Goal: Task Accomplishment & Management: Manage account settings

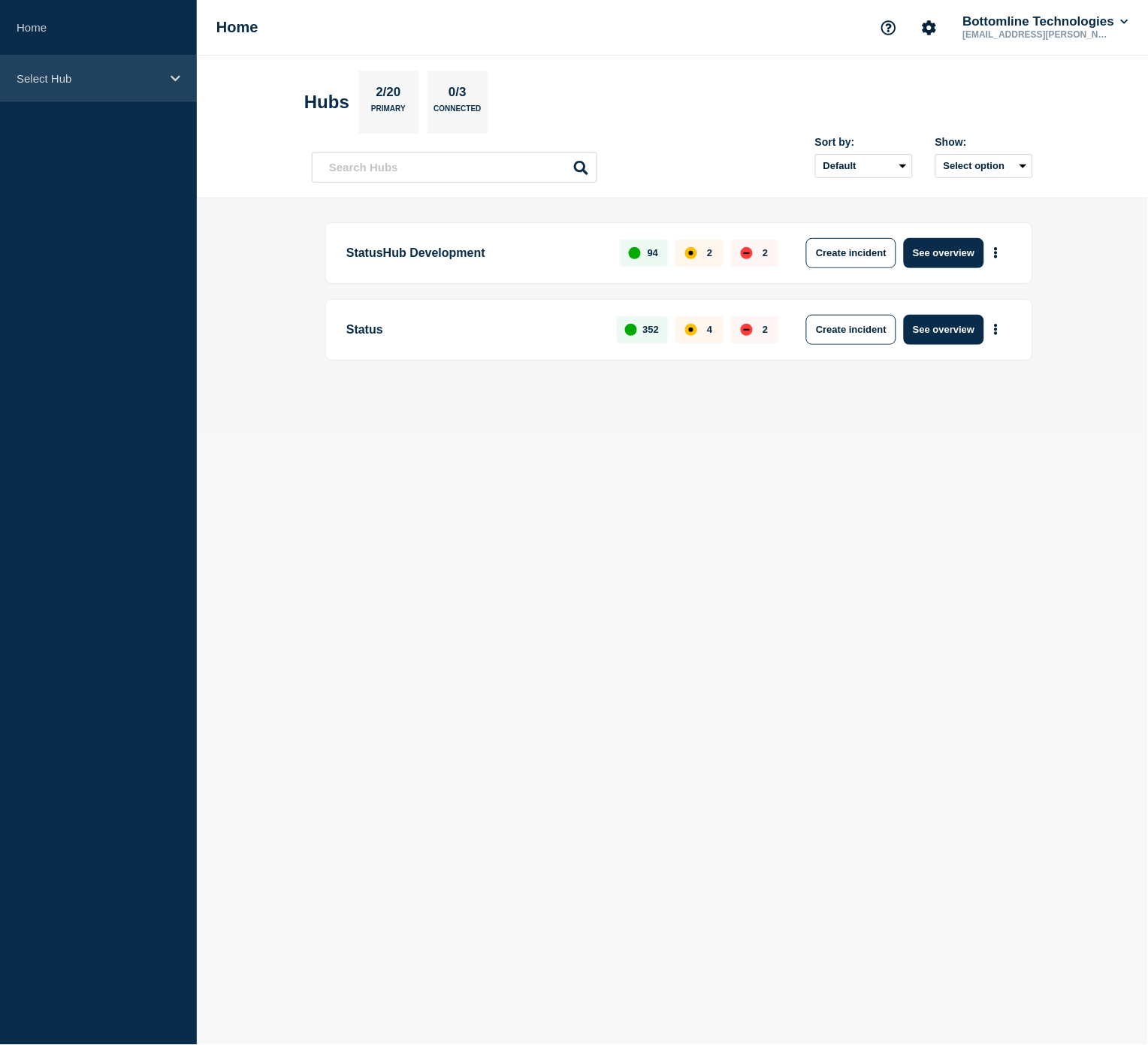
click at [100, 86] on div "Select Hub" at bounding box center [98, 78] width 196 height 46
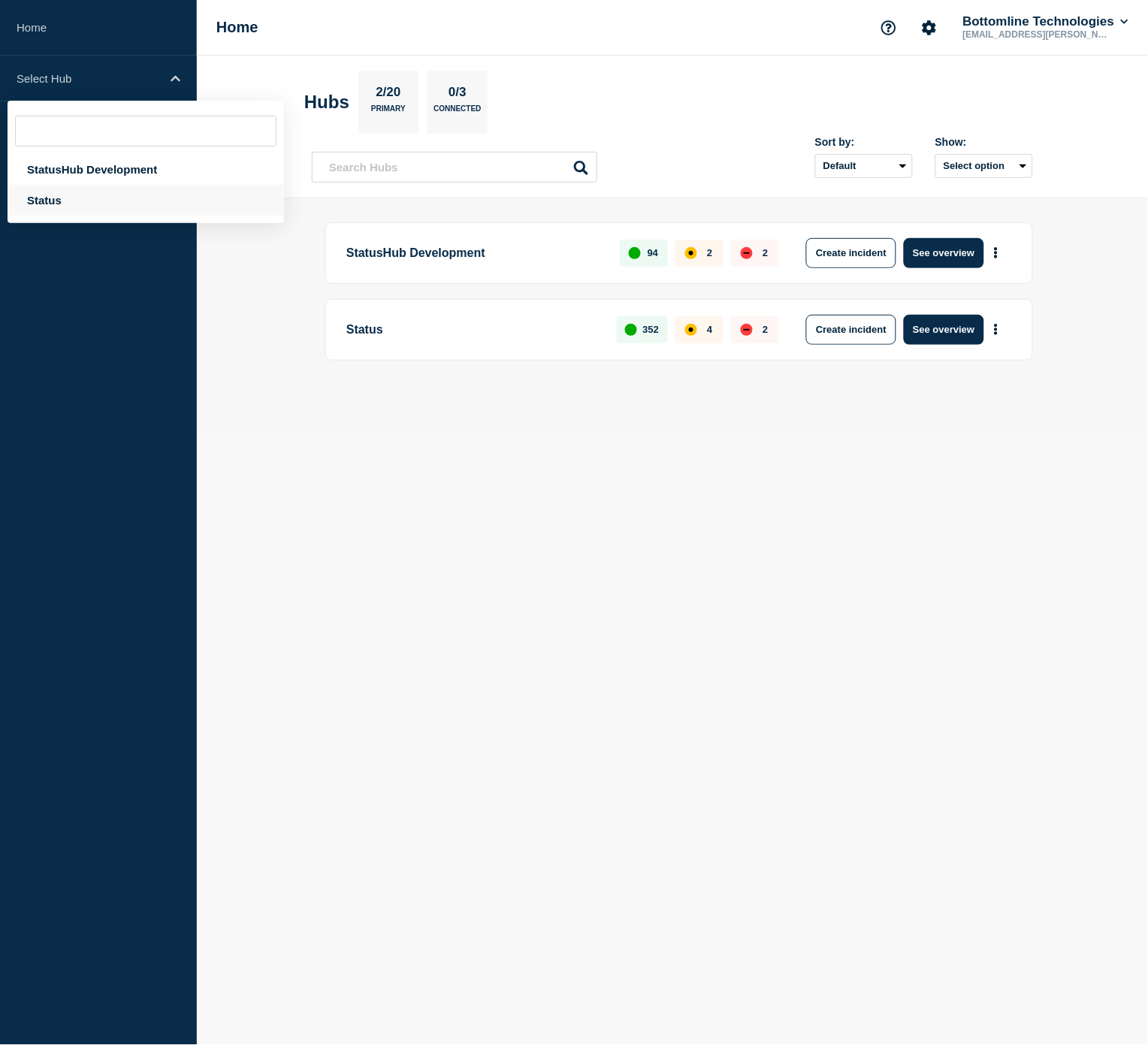
click at [65, 197] on div "Status" at bounding box center [145, 200] width 276 height 30
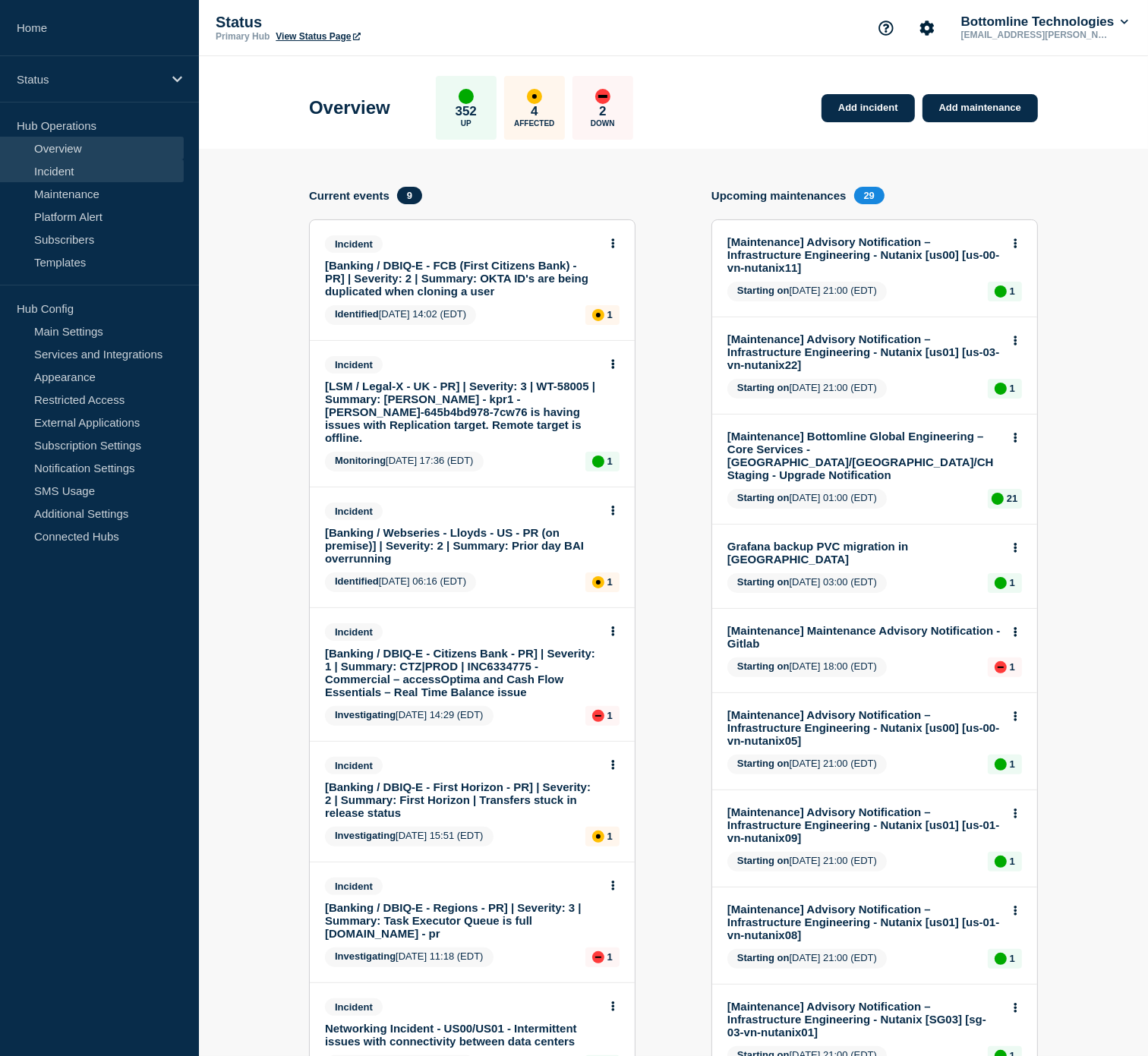
click at [77, 173] on link "Incident" at bounding box center [92, 170] width 184 height 23
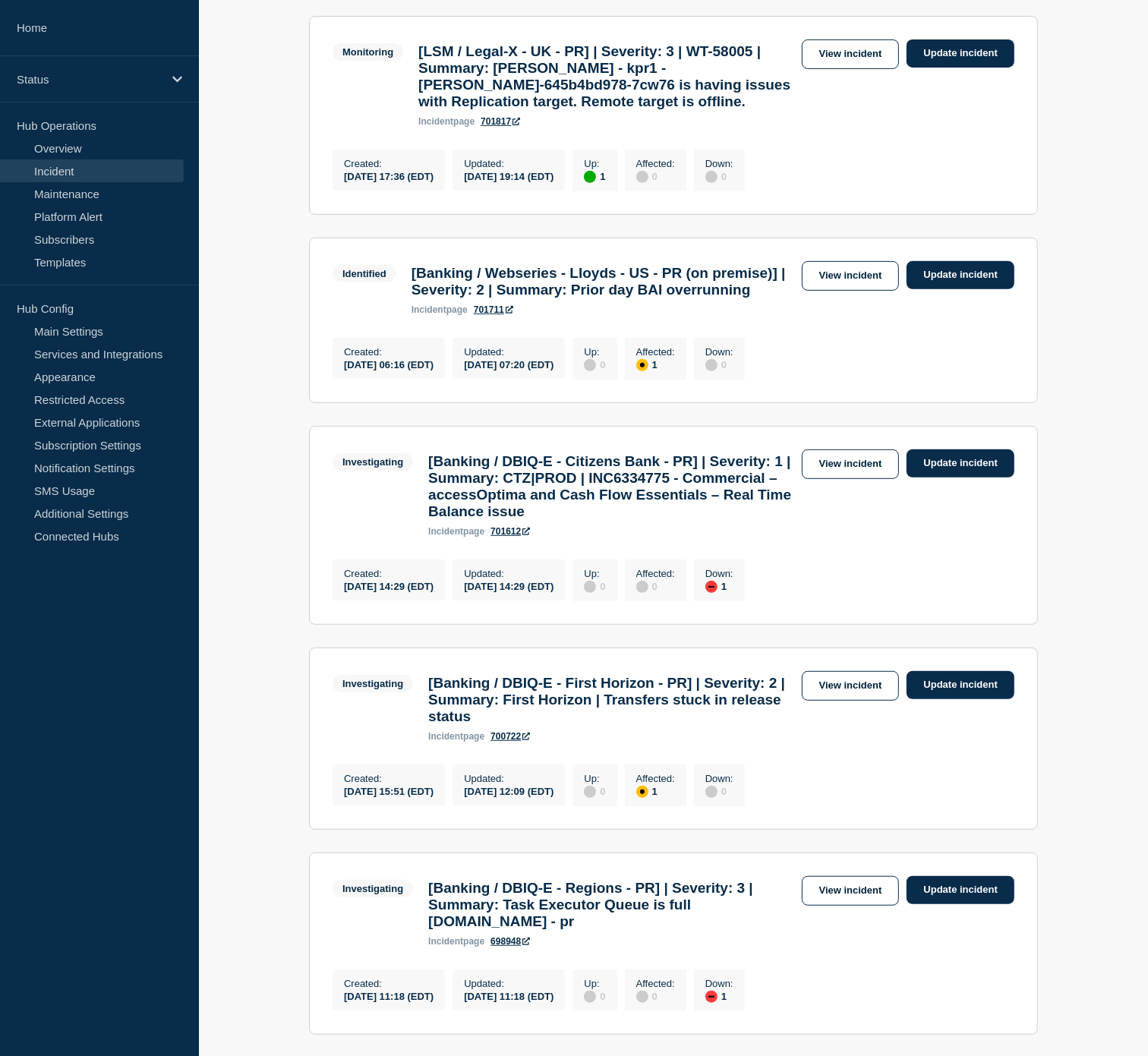
scroll to position [590, 0]
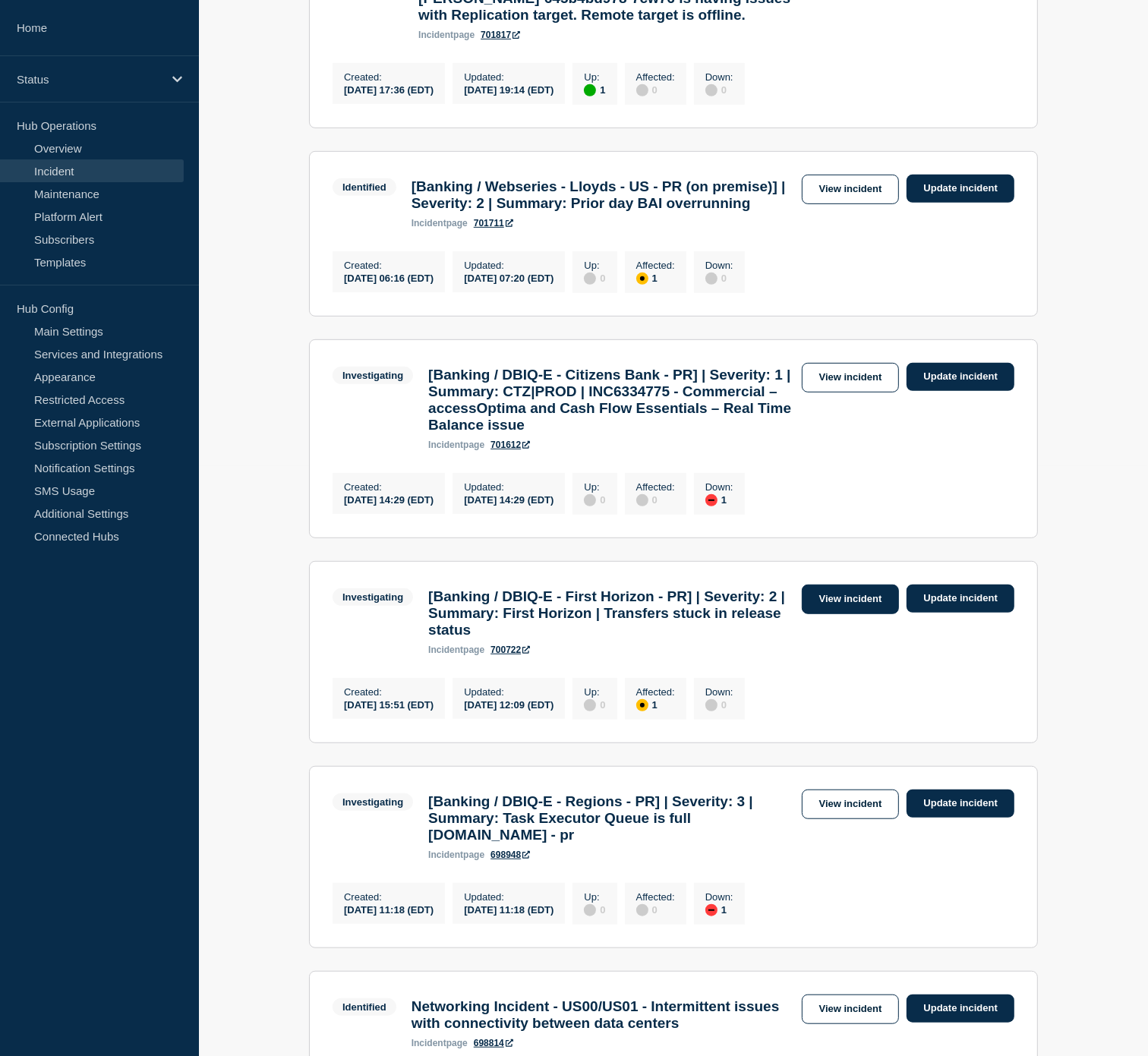
click at [860, 615] on link "View incident" at bounding box center [851, 599] width 98 height 30
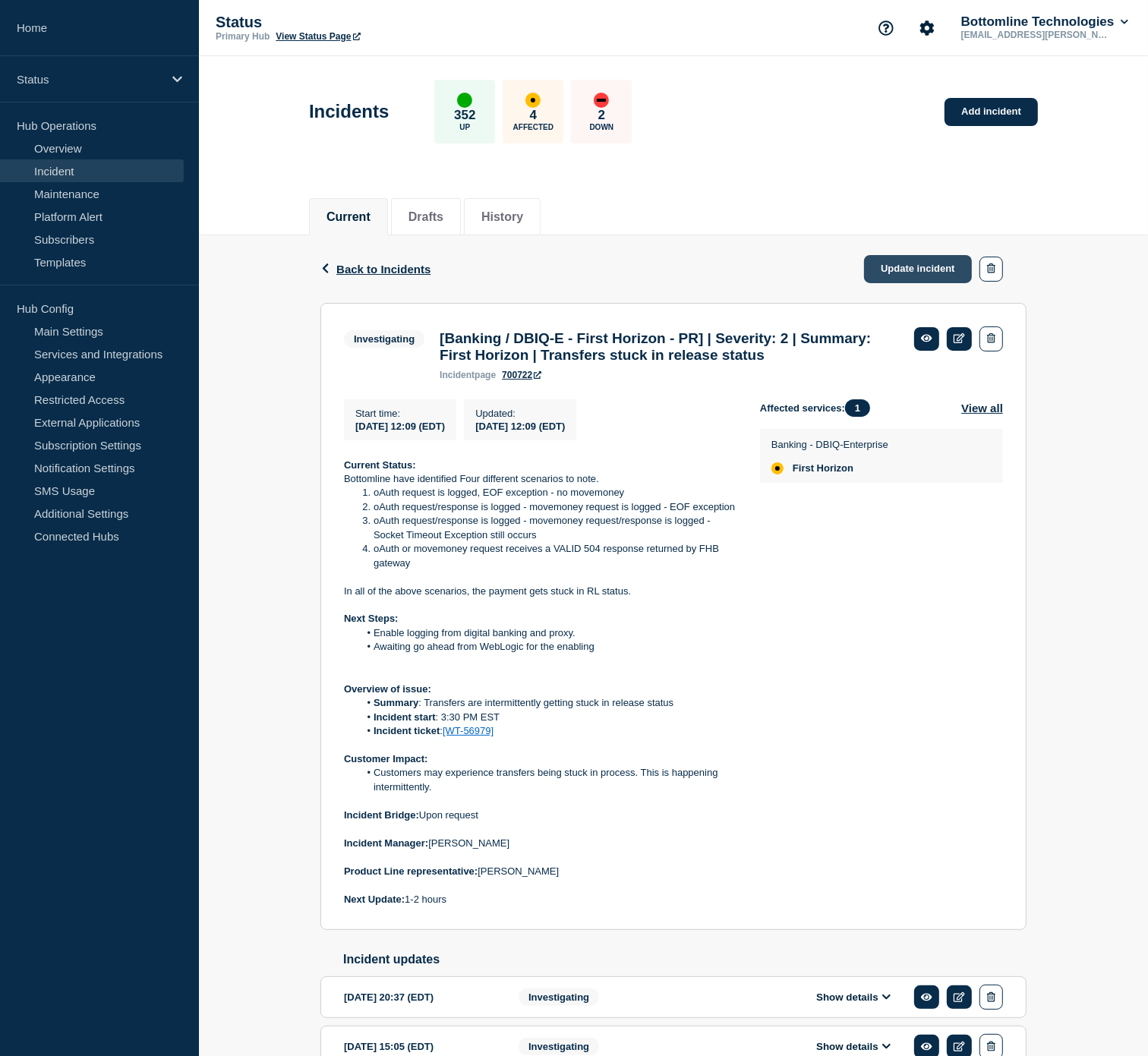
click at [909, 274] on link "Update incident" at bounding box center [918, 268] width 108 height 28
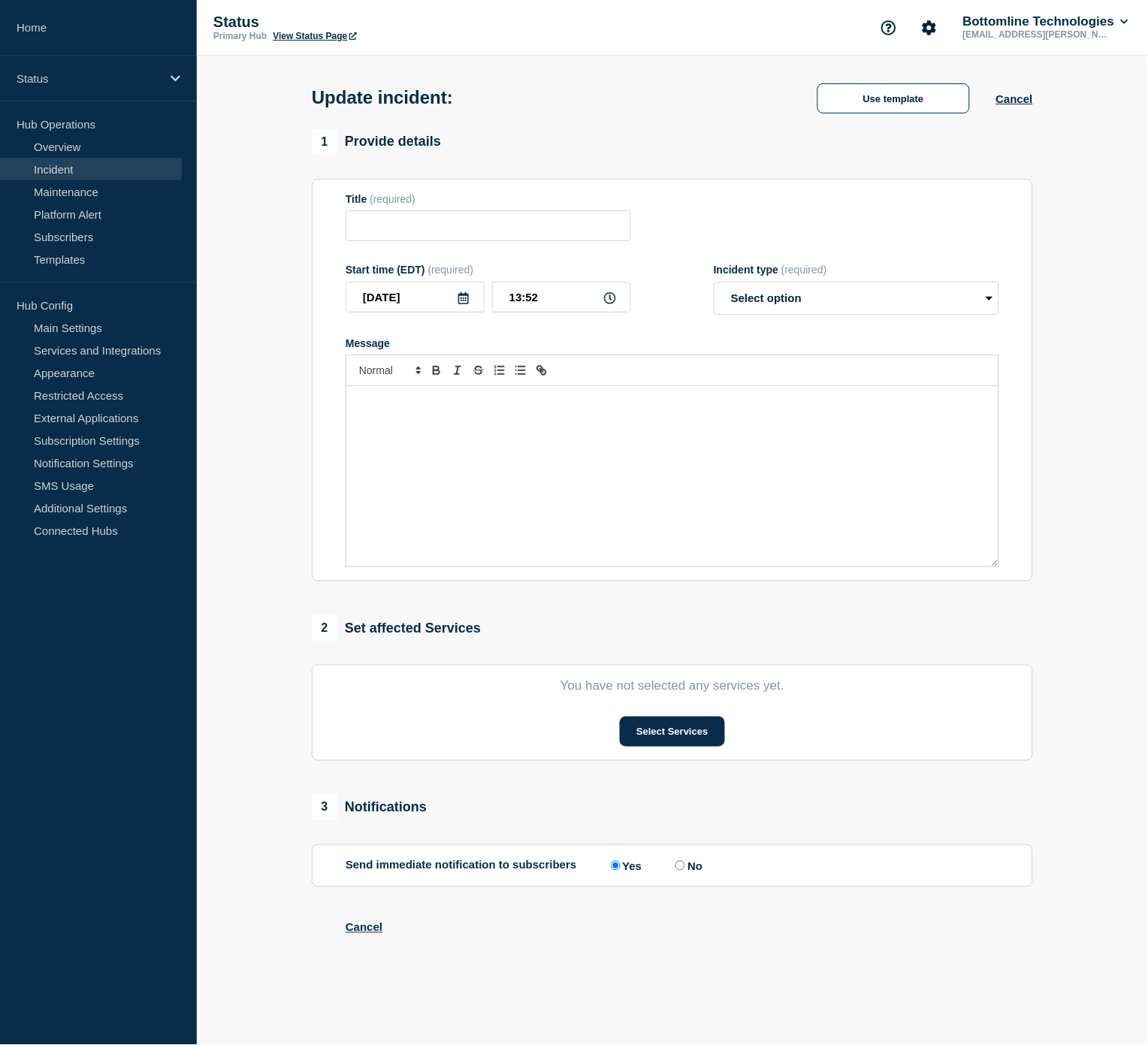
type input "[Banking / DBIQ-E - First Horizon - PR] | Severity: 2 | Summary: First Horizon …"
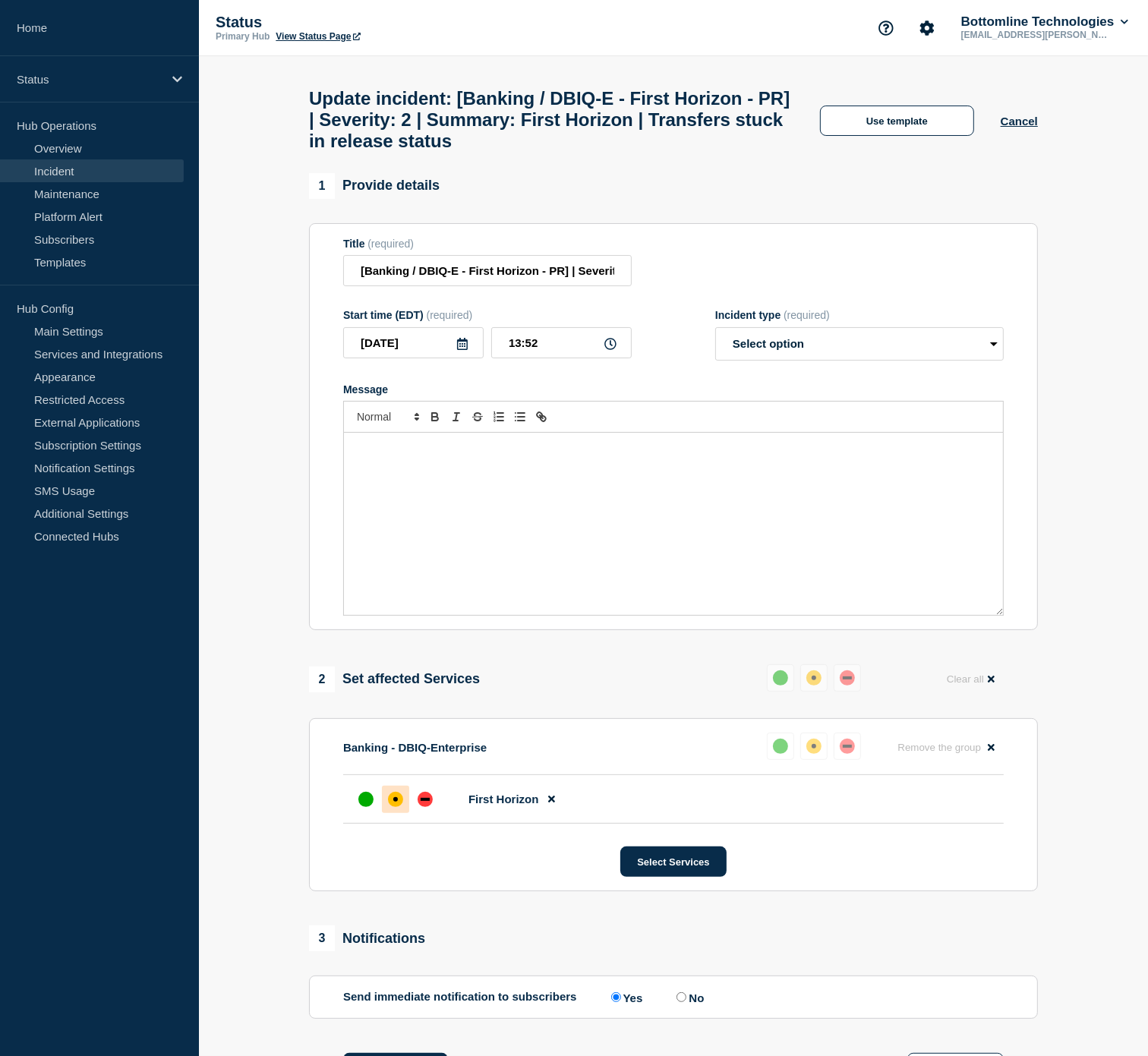
click at [521, 511] on div "Message" at bounding box center [673, 523] width 659 height 182
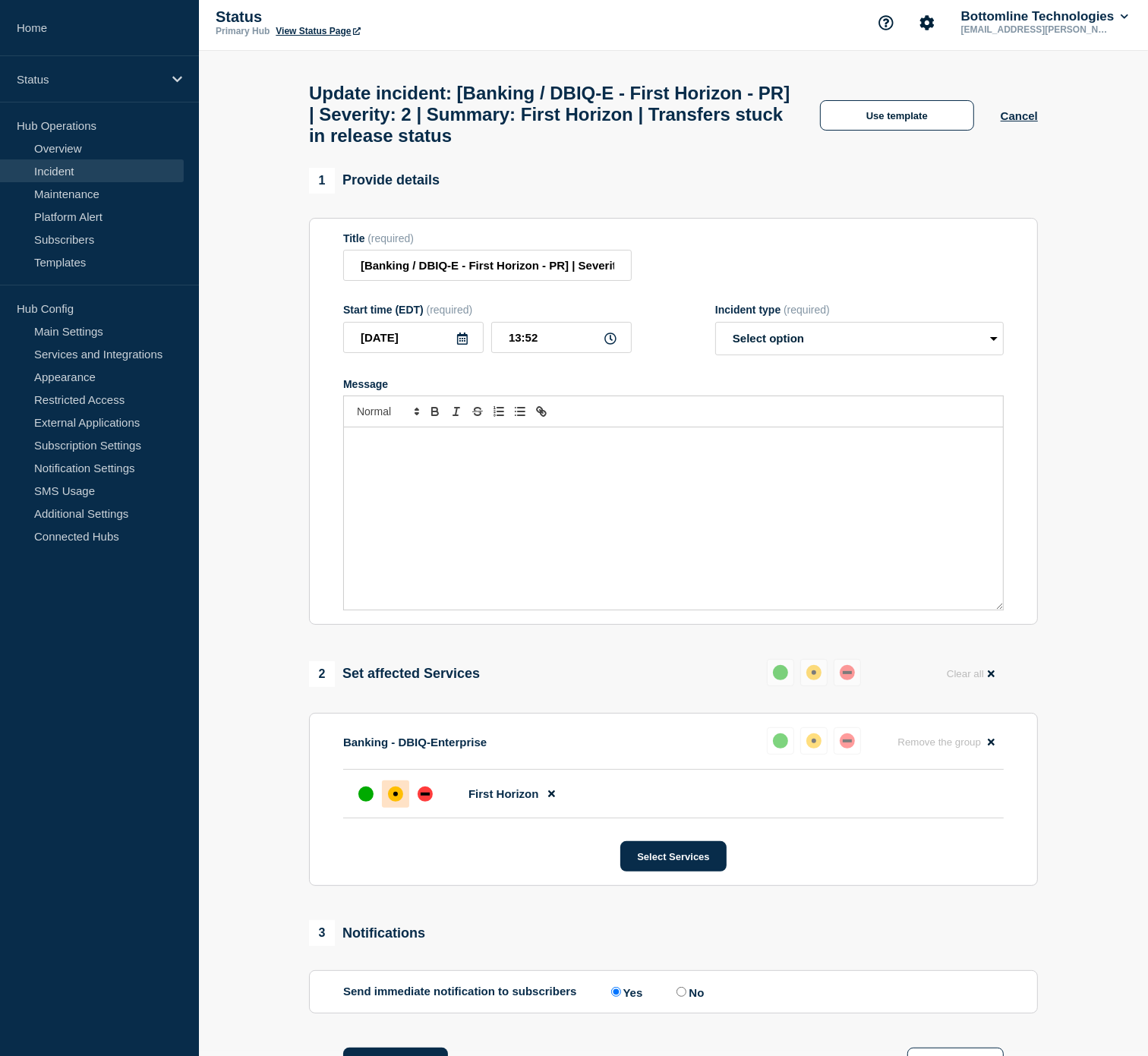
scroll to position [506, 0]
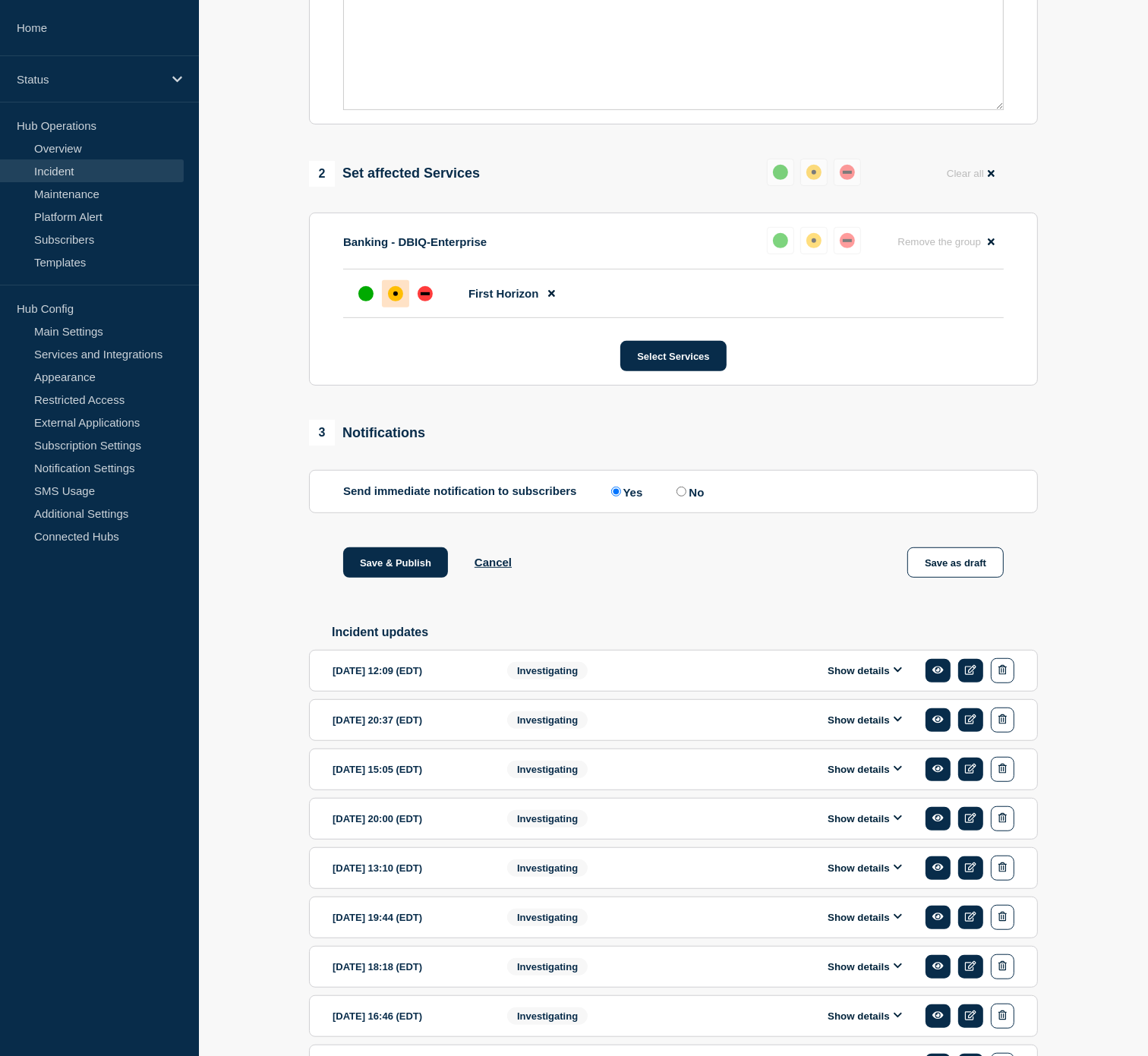
click at [870, 677] on button "Show details" at bounding box center [865, 671] width 83 height 13
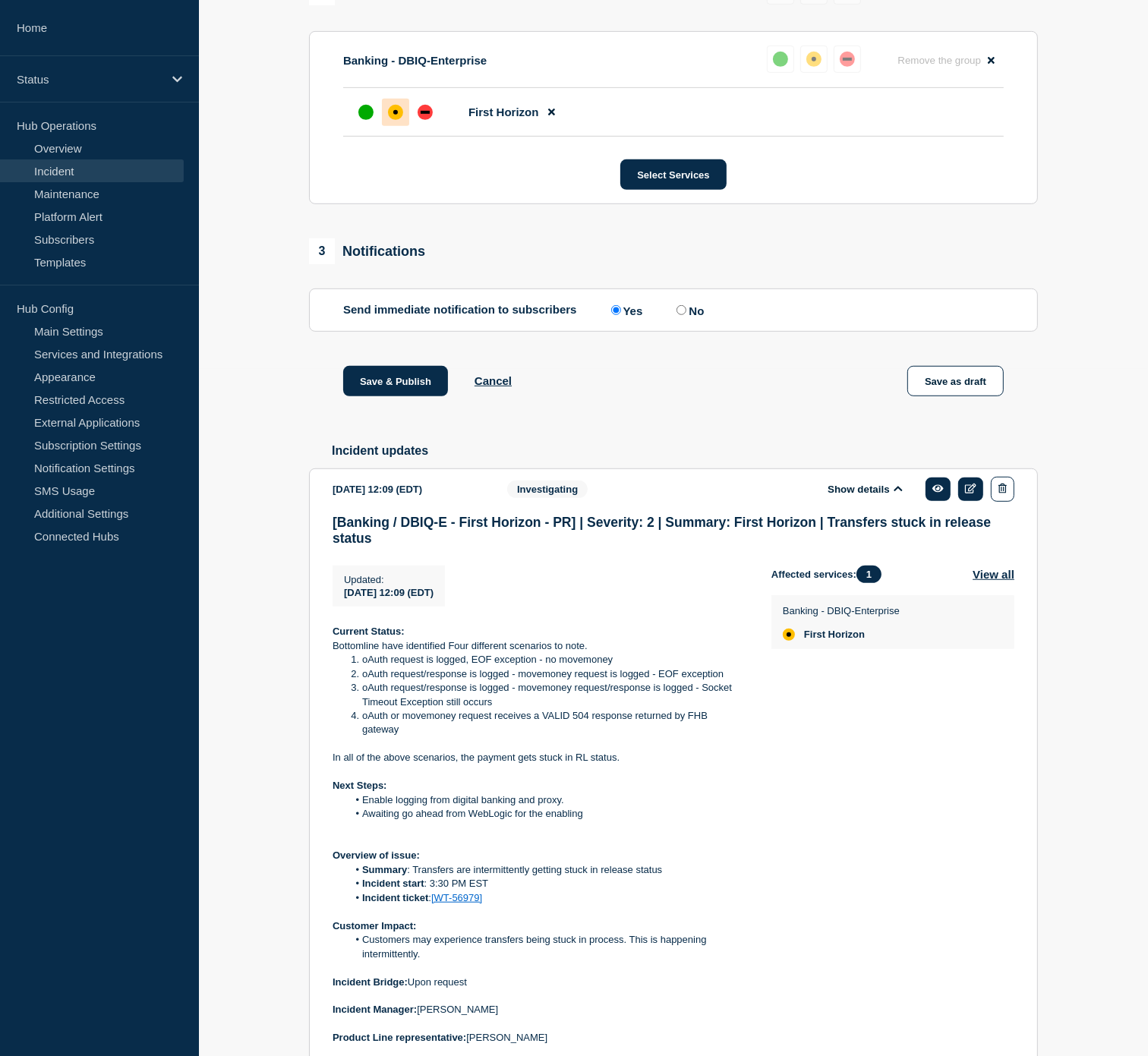
scroll to position [1012, 0]
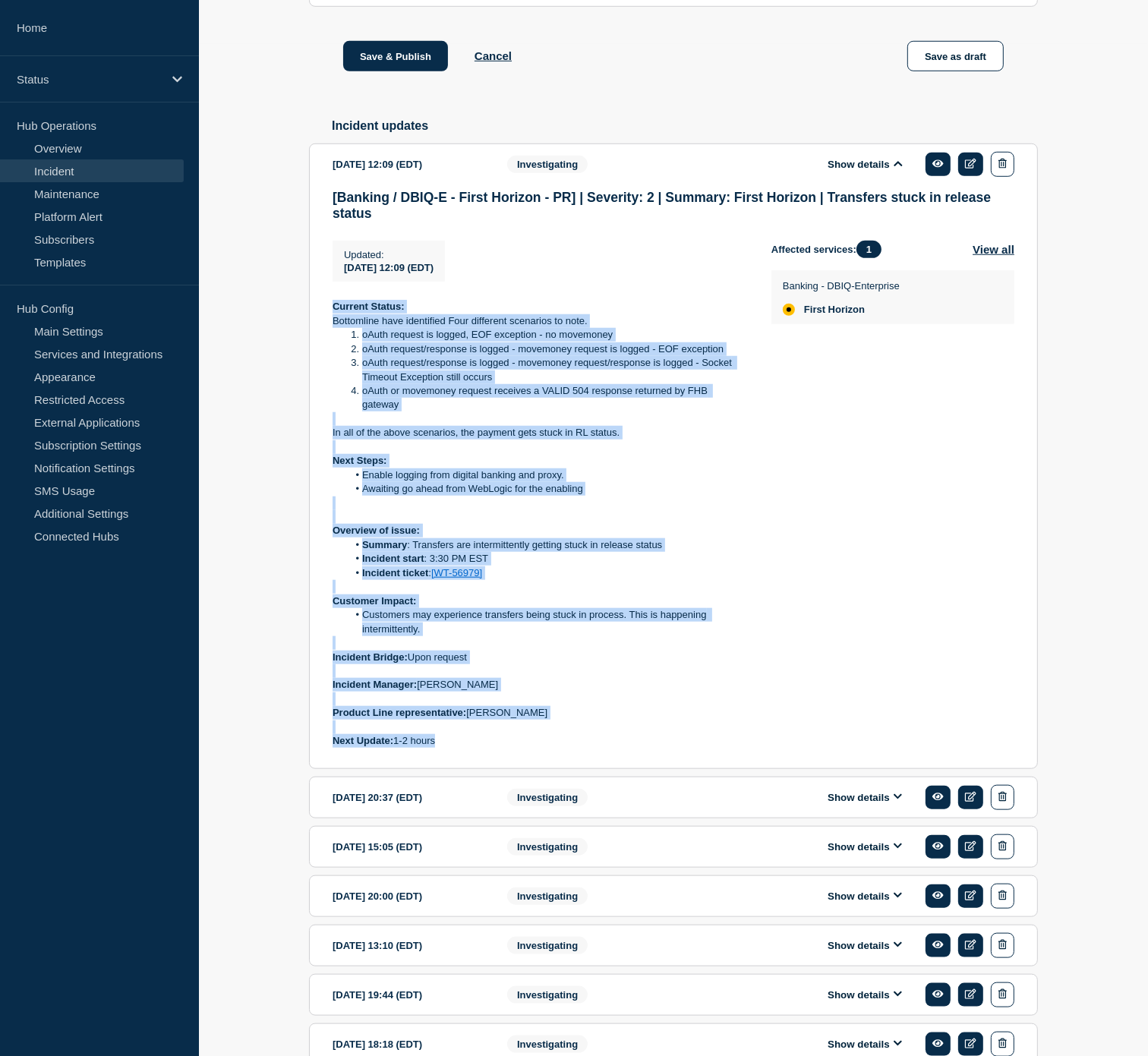
drag, startPoint x: 448, startPoint y: 768, endPoint x: 328, endPoint y: 325, distance: 459.0
click at [328, 325] on section "2025-08-21 12:09 (EDT) Show details Investigating [Banking / DBIQ-E - First Hor…" at bounding box center [674, 456] width 729 height 625
copy div "Current Status: Bottomline have identified Four different scenarios to note. oA…"
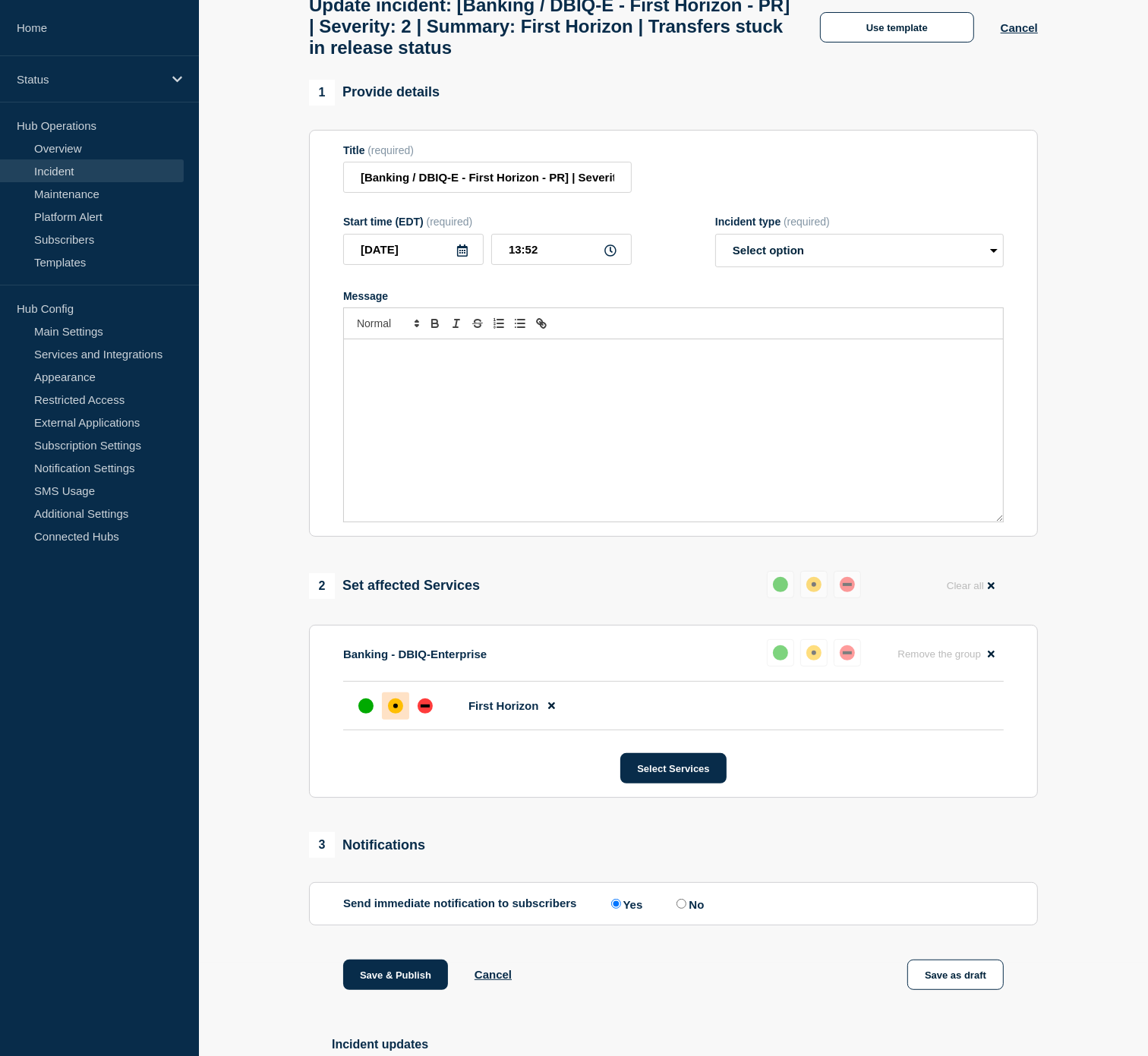
scroll to position [84, 0]
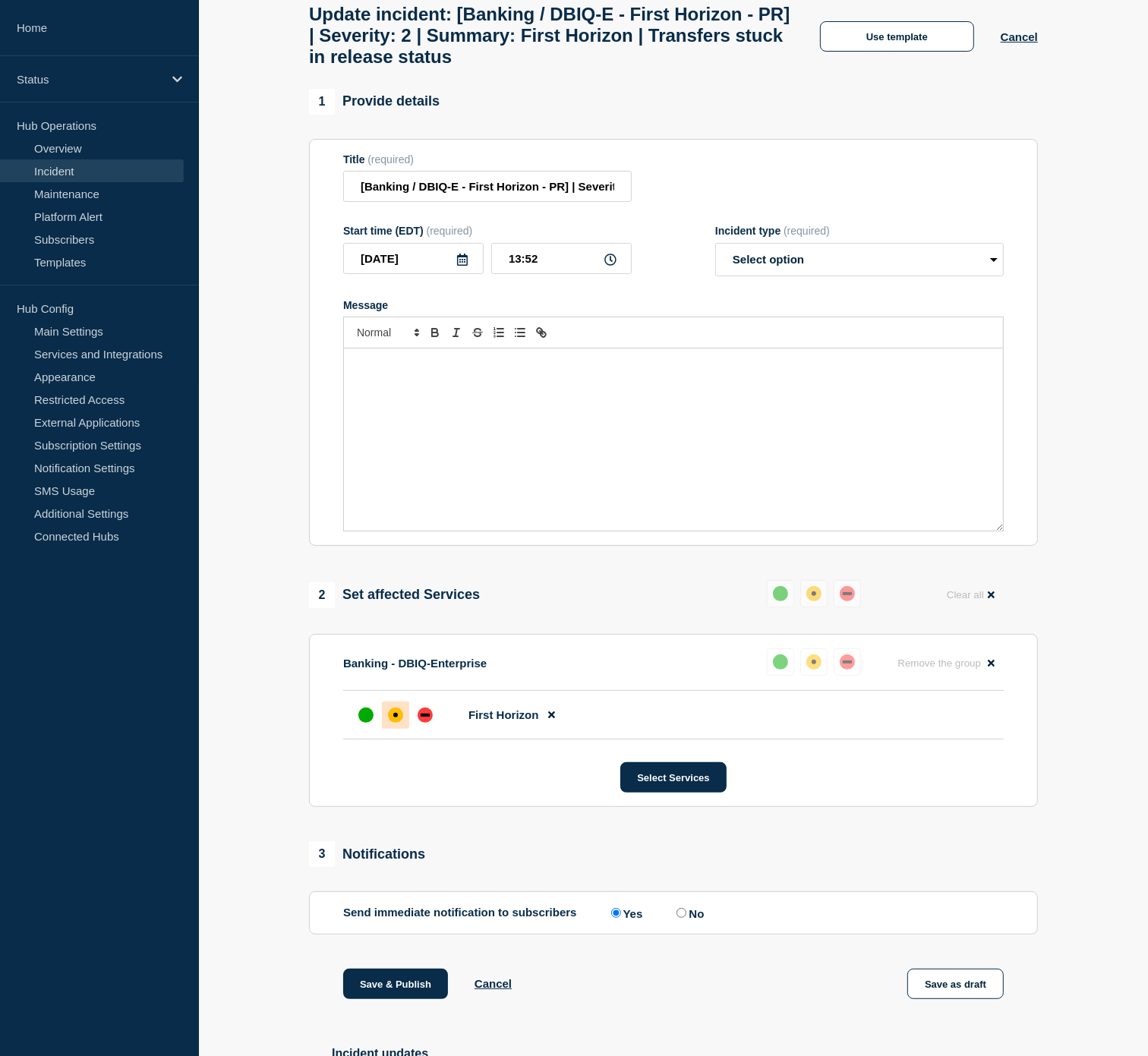
click at [441, 404] on div "Message" at bounding box center [673, 439] width 659 height 182
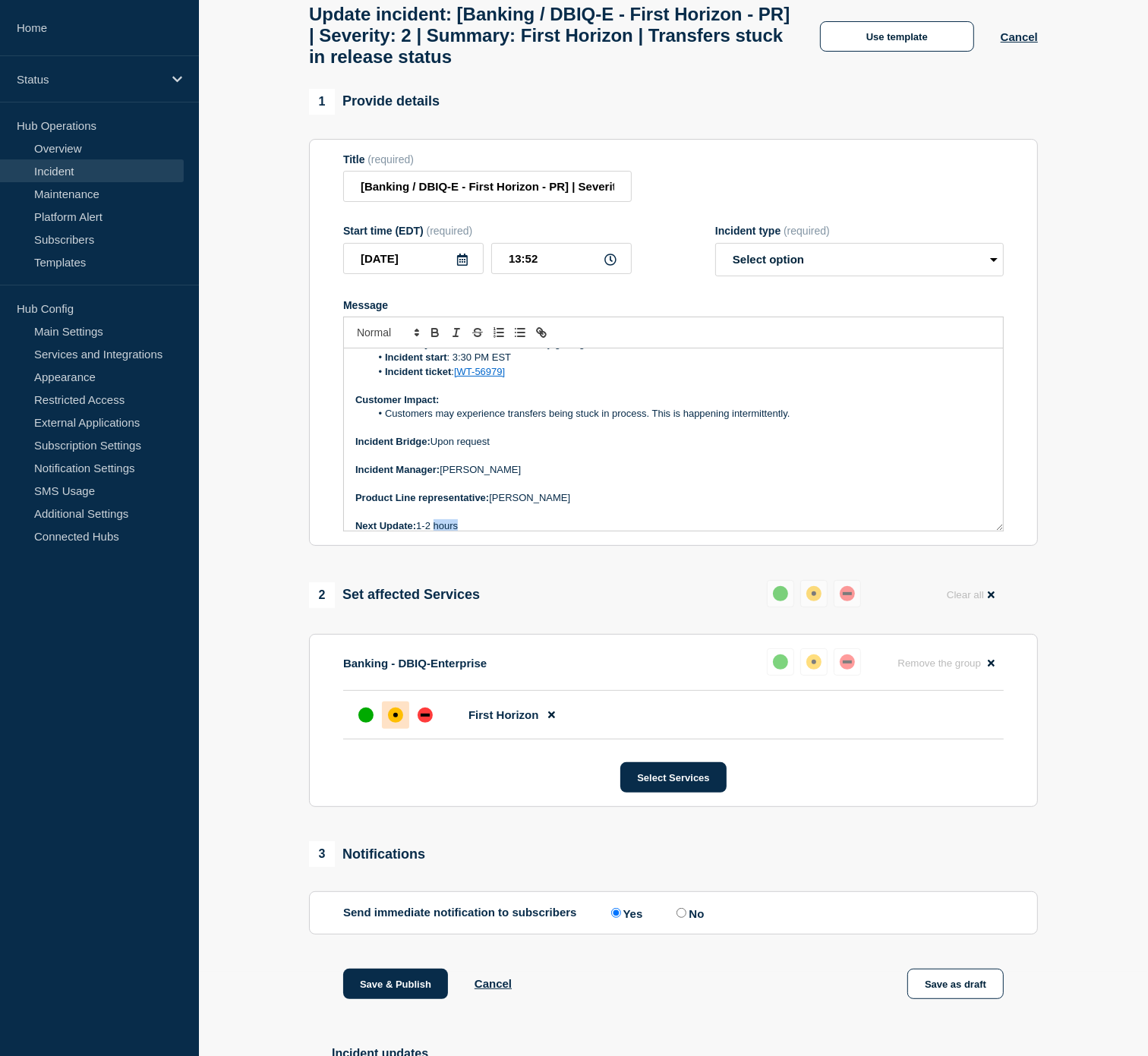
scroll to position [241, 0]
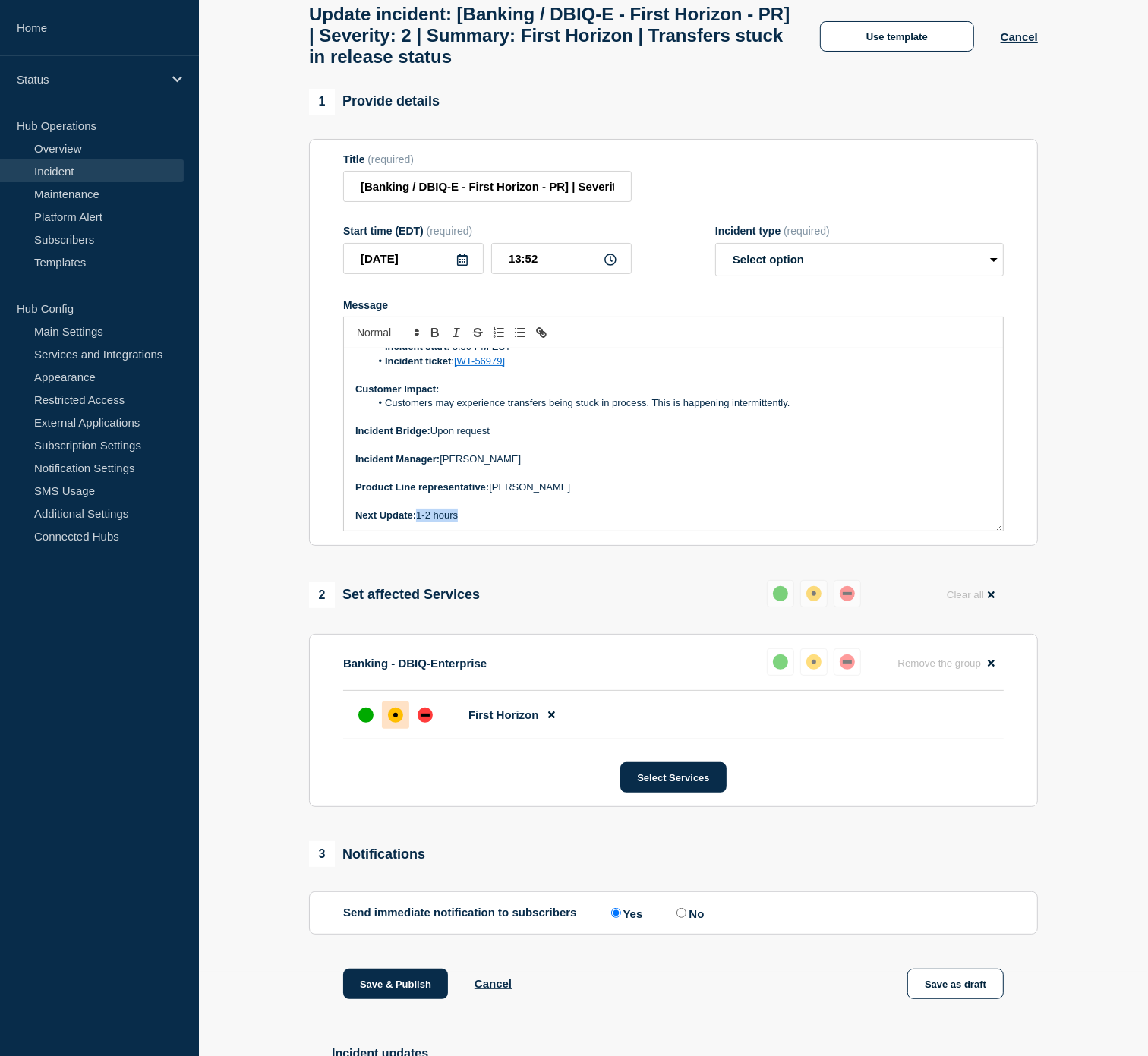
drag, startPoint x: 466, startPoint y: 539, endPoint x: 420, endPoint y: 529, distance: 47.1
click at [420, 522] on p "Next Update: 1-2 hours" at bounding box center [674, 515] width 637 height 14
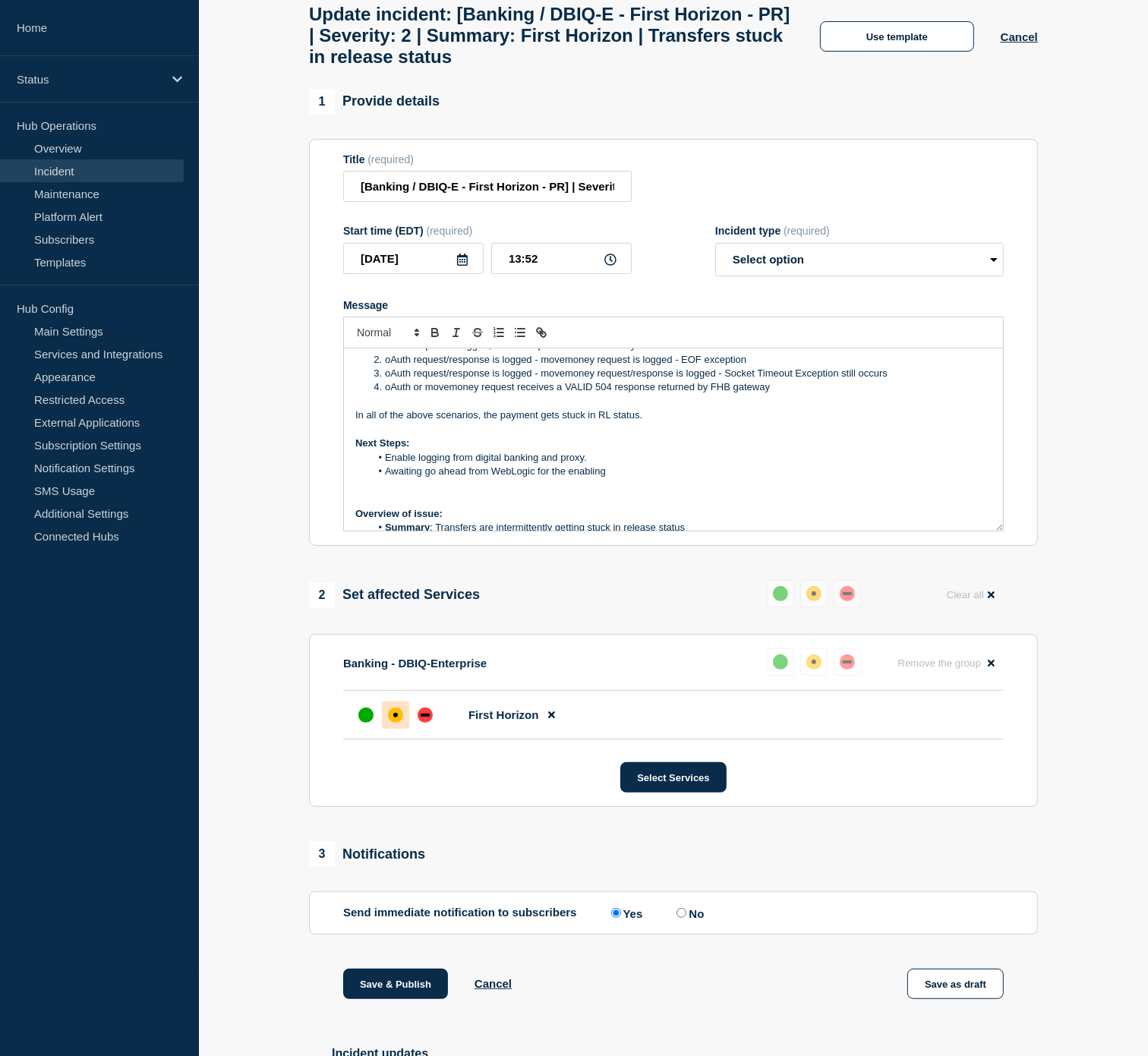
scroll to position [0, 0]
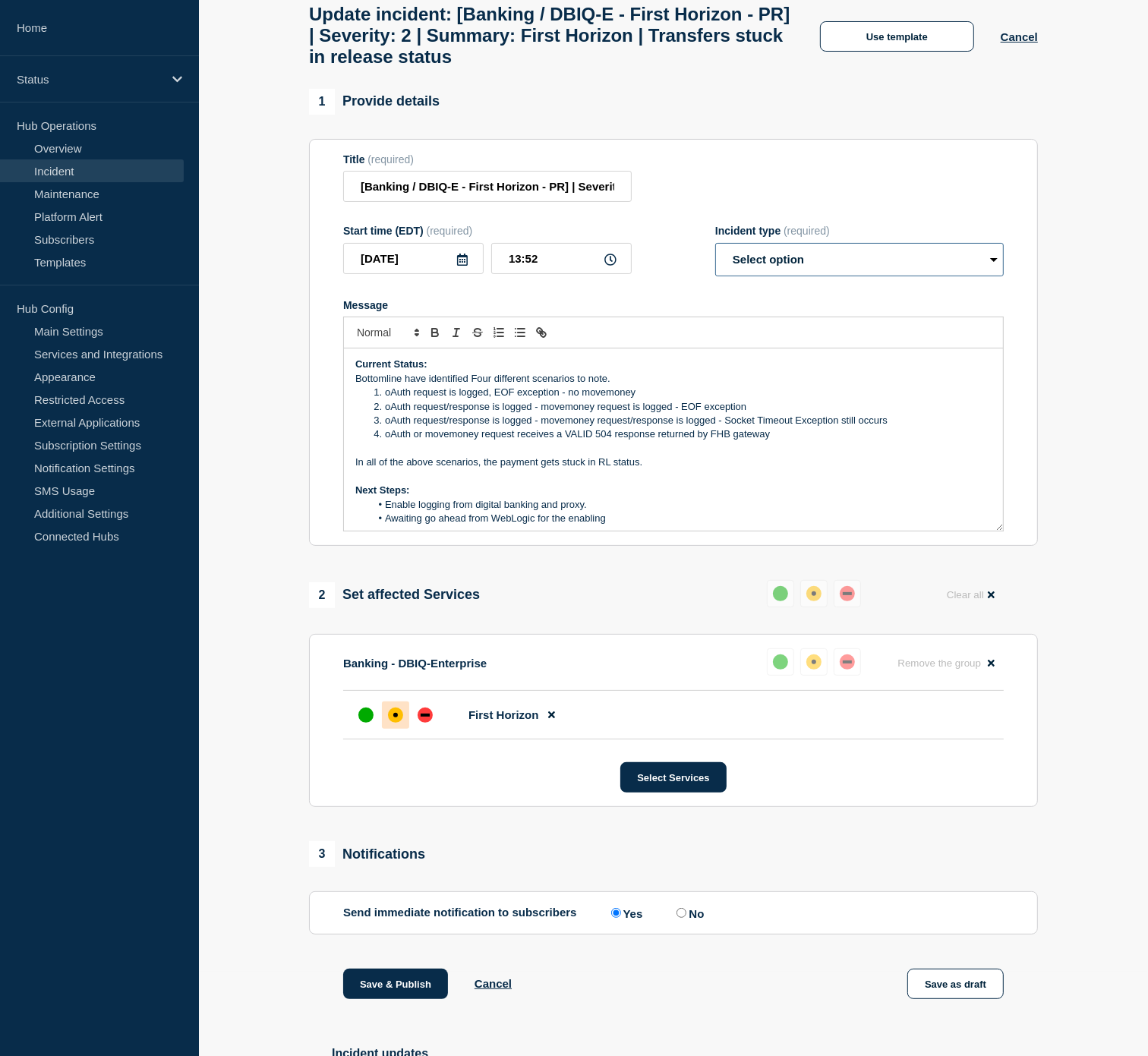
click at [779, 270] on select "Select option Investigating Identified Monitoring Resolved" at bounding box center [860, 259] width 288 height 34
select select "investigating"
click at [715, 257] on select "Select option Investigating Identified Monitoring Resolved" at bounding box center [860, 259] width 288 height 34
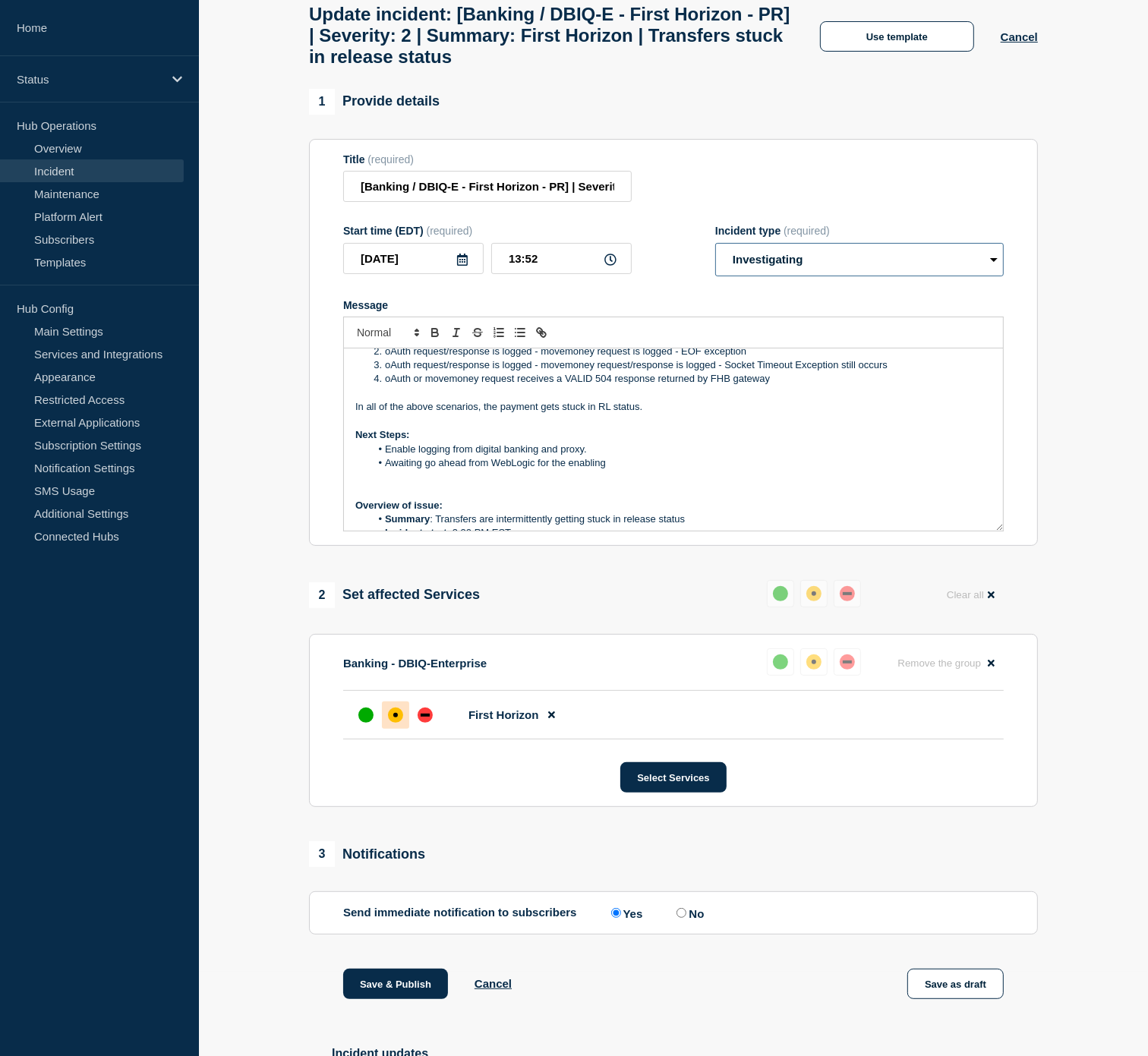
scroll to position [84, 0]
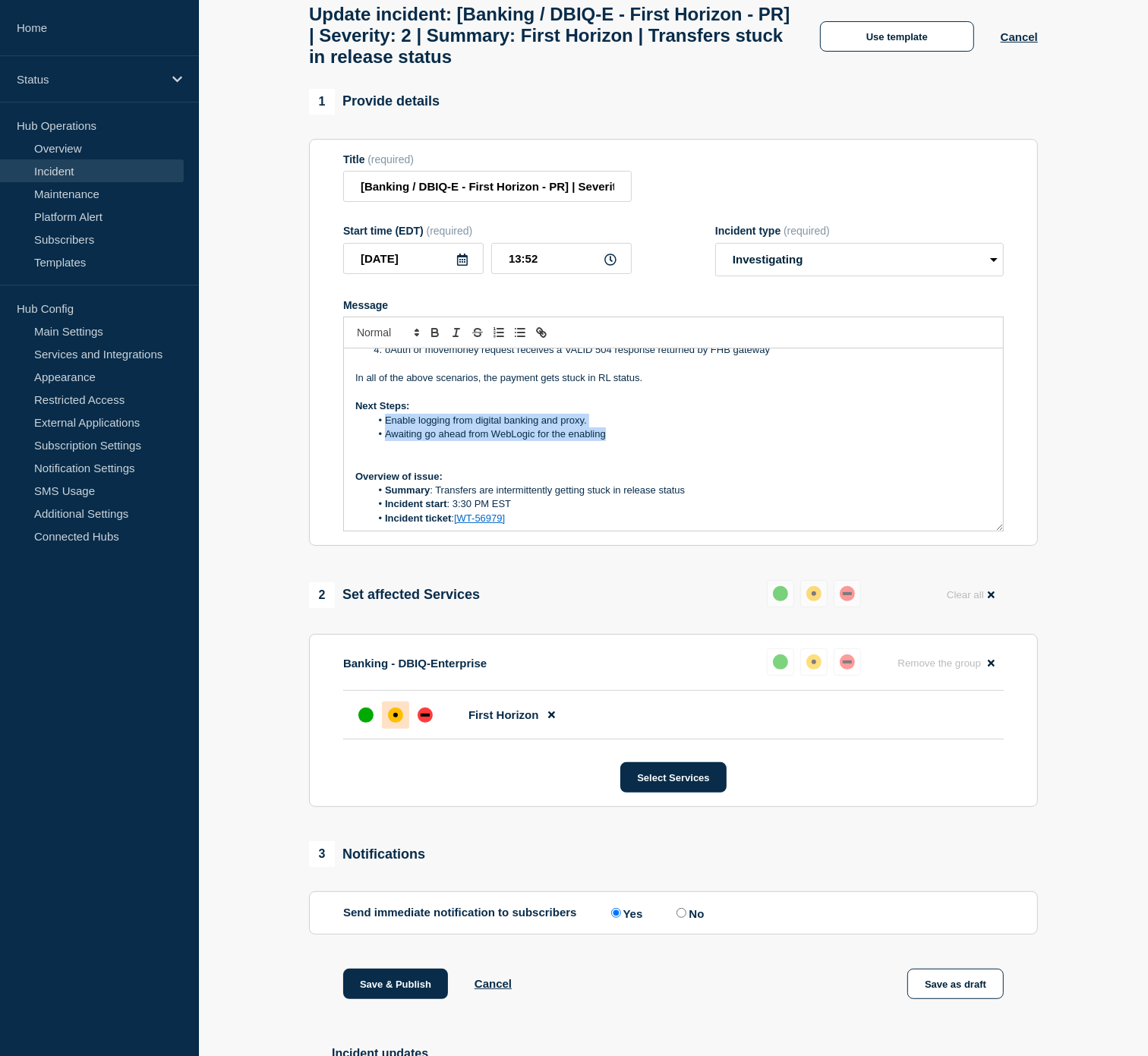
drag, startPoint x: 619, startPoint y: 445, endPoint x: 388, endPoint y: 437, distance: 231.1
click at [388, 437] on ol "Enable logging from digital banking and proxy. Awaiting go ahead from WebLogic …" at bounding box center [674, 427] width 637 height 28
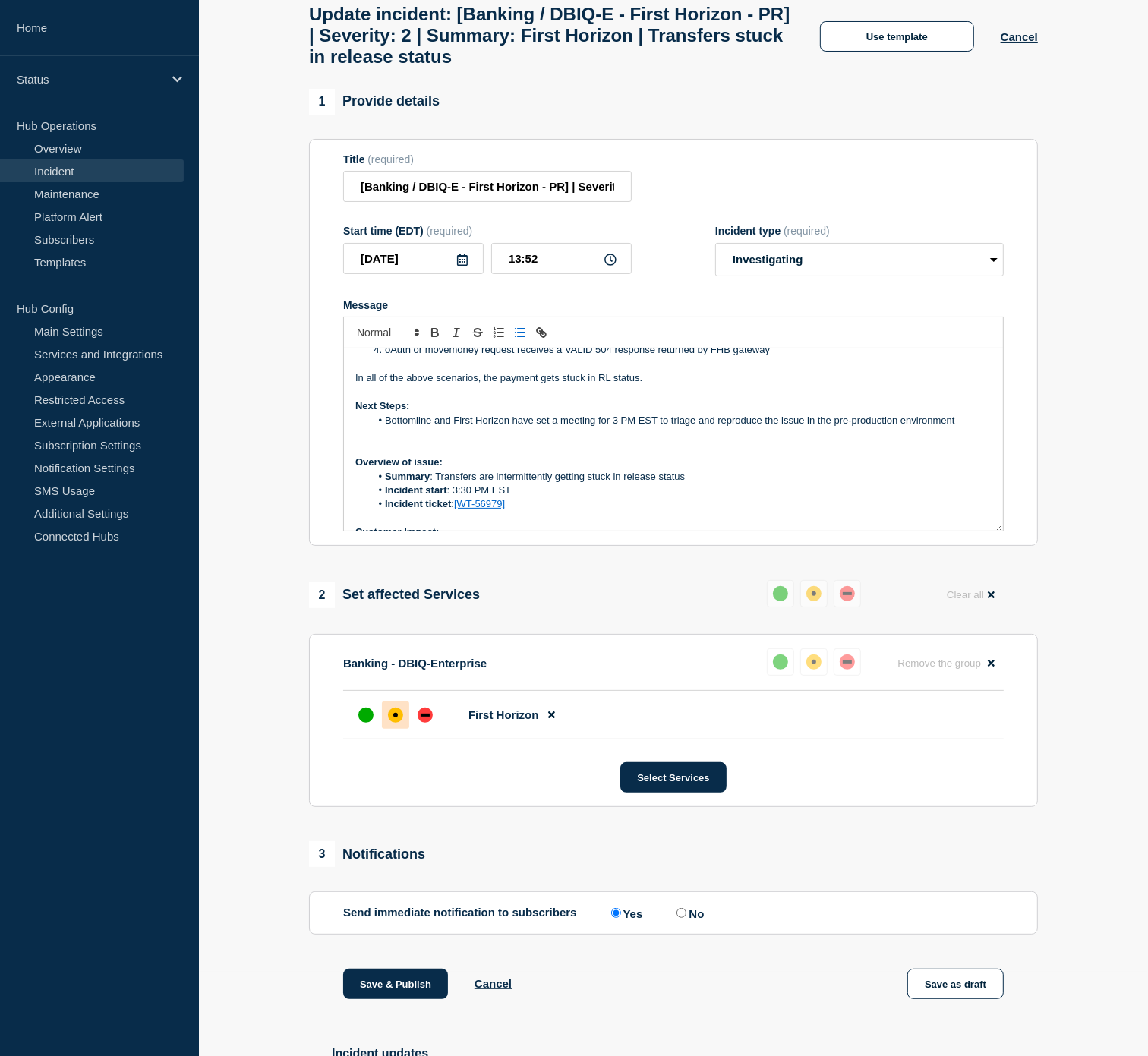
click at [966, 427] on li "Bottomline and First Horizon have set a meeting for 3 PM EST to triage and repr…" at bounding box center [682, 420] width 622 height 14
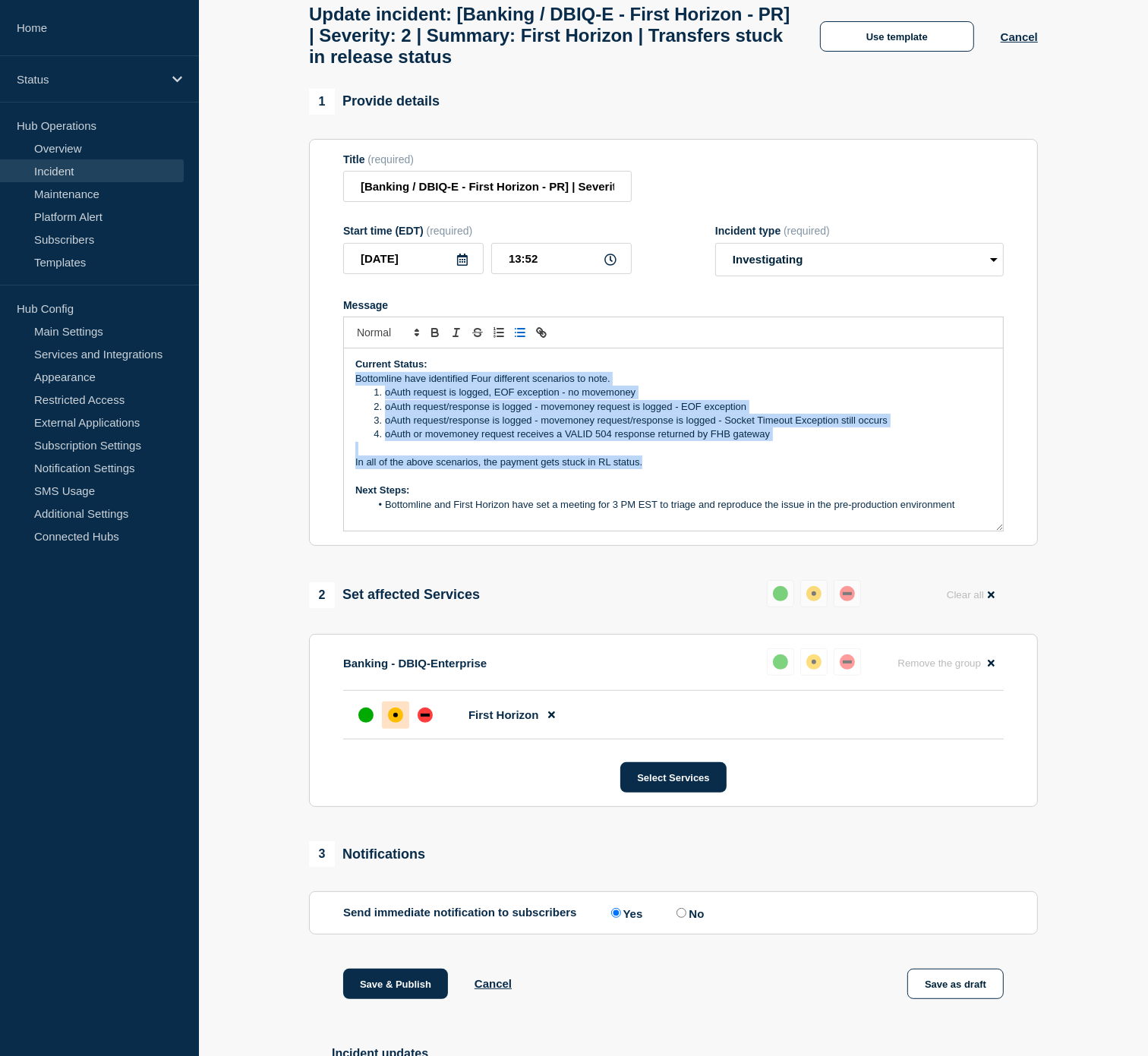
drag, startPoint x: 652, startPoint y: 470, endPoint x: 348, endPoint y: 385, distance: 315.7
click at [348, 385] on div "Current Status: Bottomline have identified Four different scenarios to note. oA…" at bounding box center [673, 439] width 659 height 182
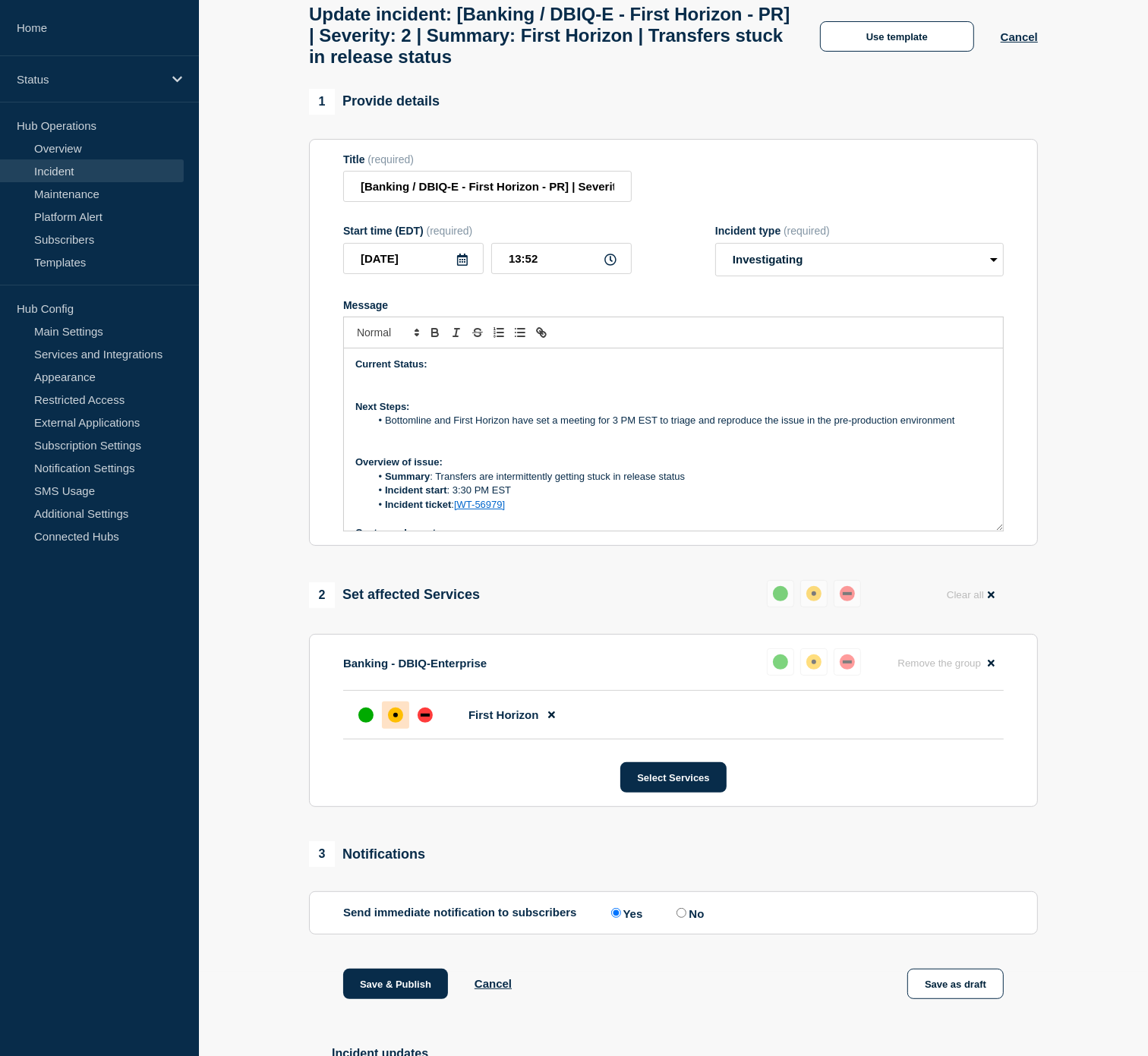
click at [455, 372] on p "Current Status:" at bounding box center [674, 363] width 637 height 14
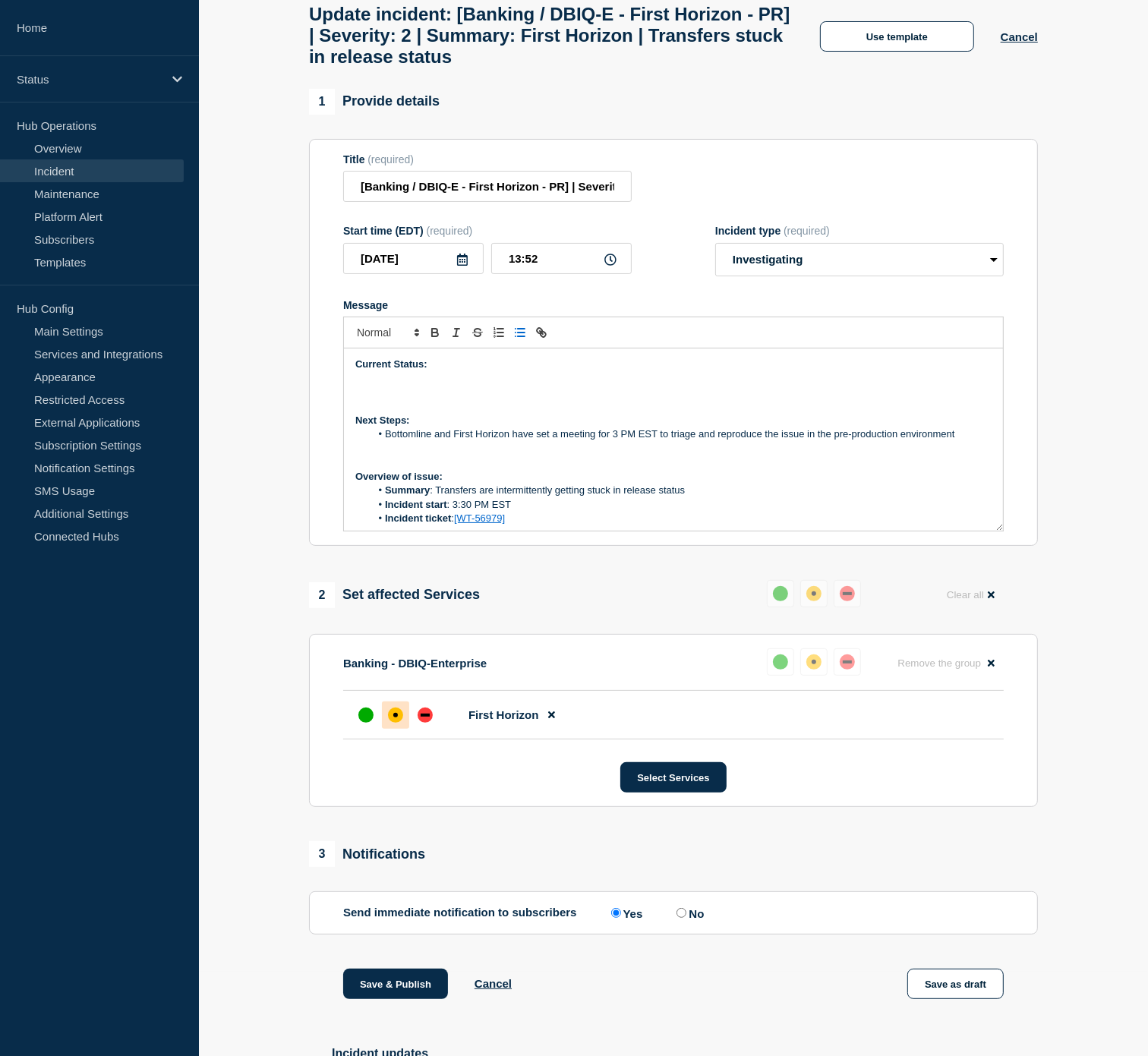
click at [526, 339] on icon "Toggle bulleted list" at bounding box center [520, 332] width 14 height 14
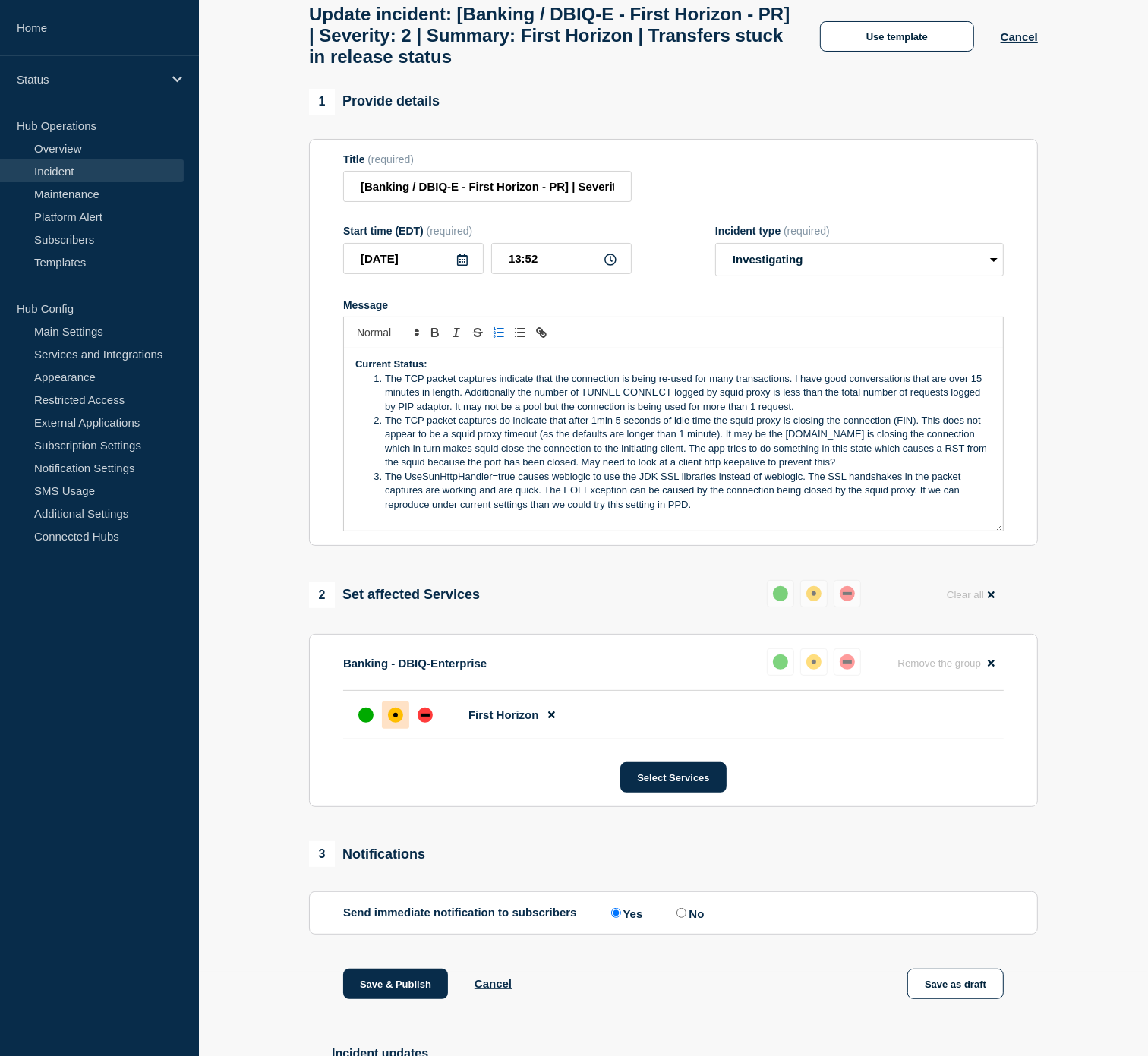
click at [932, 470] on li "The TCP packet captures do indicate that after 1min 5 seconds of idle time the …" at bounding box center [682, 441] width 622 height 56
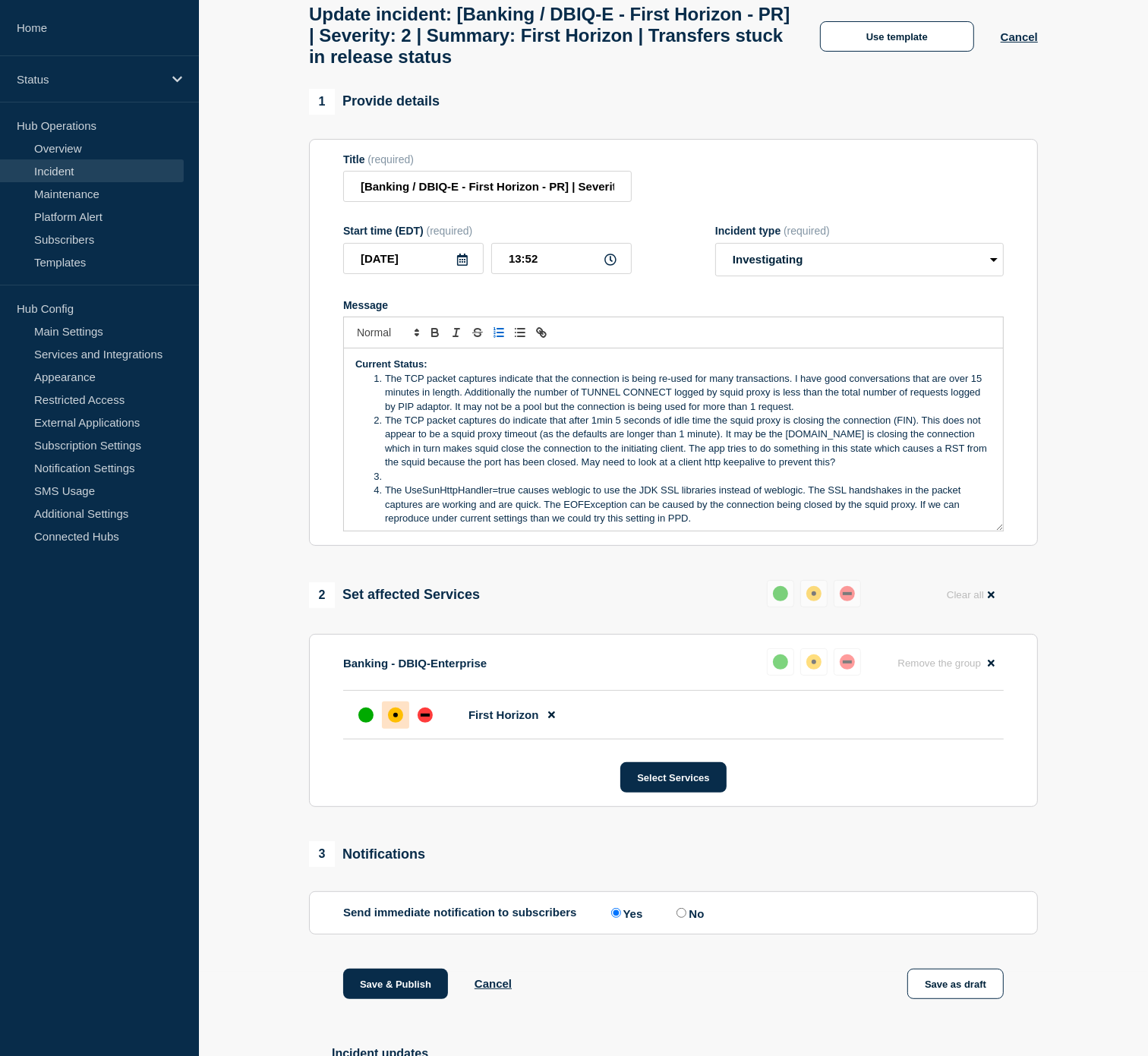
click at [848, 413] on li "The TCP packet captures indicate that the connection is being re-used for many …" at bounding box center [682, 392] width 622 height 42
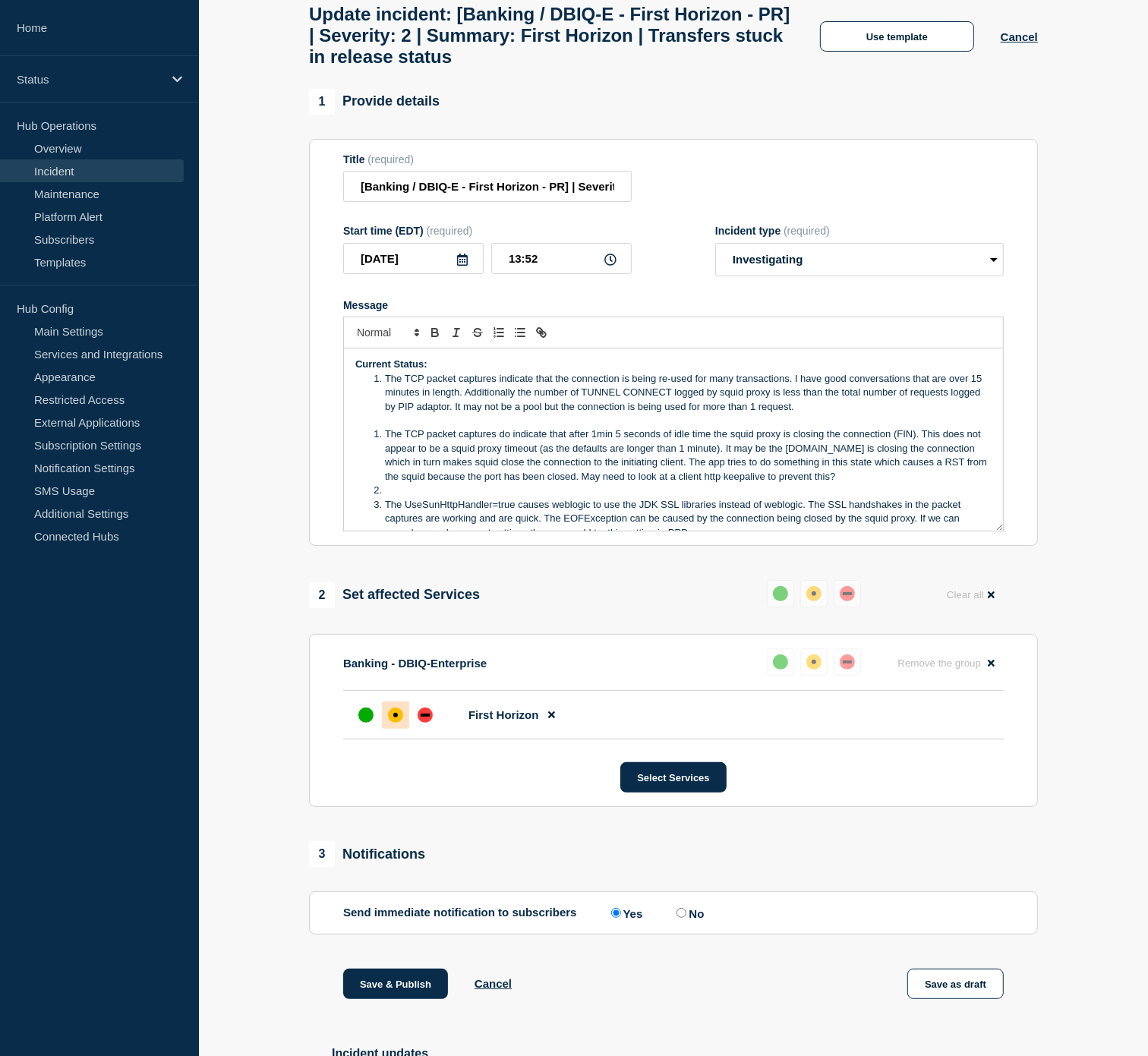
click at [421, 498] on li "Message" at bounding box center [682, 489] width 622 height 14
click at [830, 413] on li "The TCP packet captures indicate that the connection is being re-used for many …" at bounding box center [682, 392] width 622 height 42
drag, startPoint x: 596, startPoint y: 420, endPoint x: 486, endPoint y: 421, distance: 110.0
click at [486, 413] on li "The TCP packet captures indicate that the connection is being re-used for many …" at bounding box center [682, 392] width 622 height 42
click at [729, 413] on li "The TCP packet captures indicate that the connection is being re-used for many …" at bounding box center [682, 392] width 622 height 42
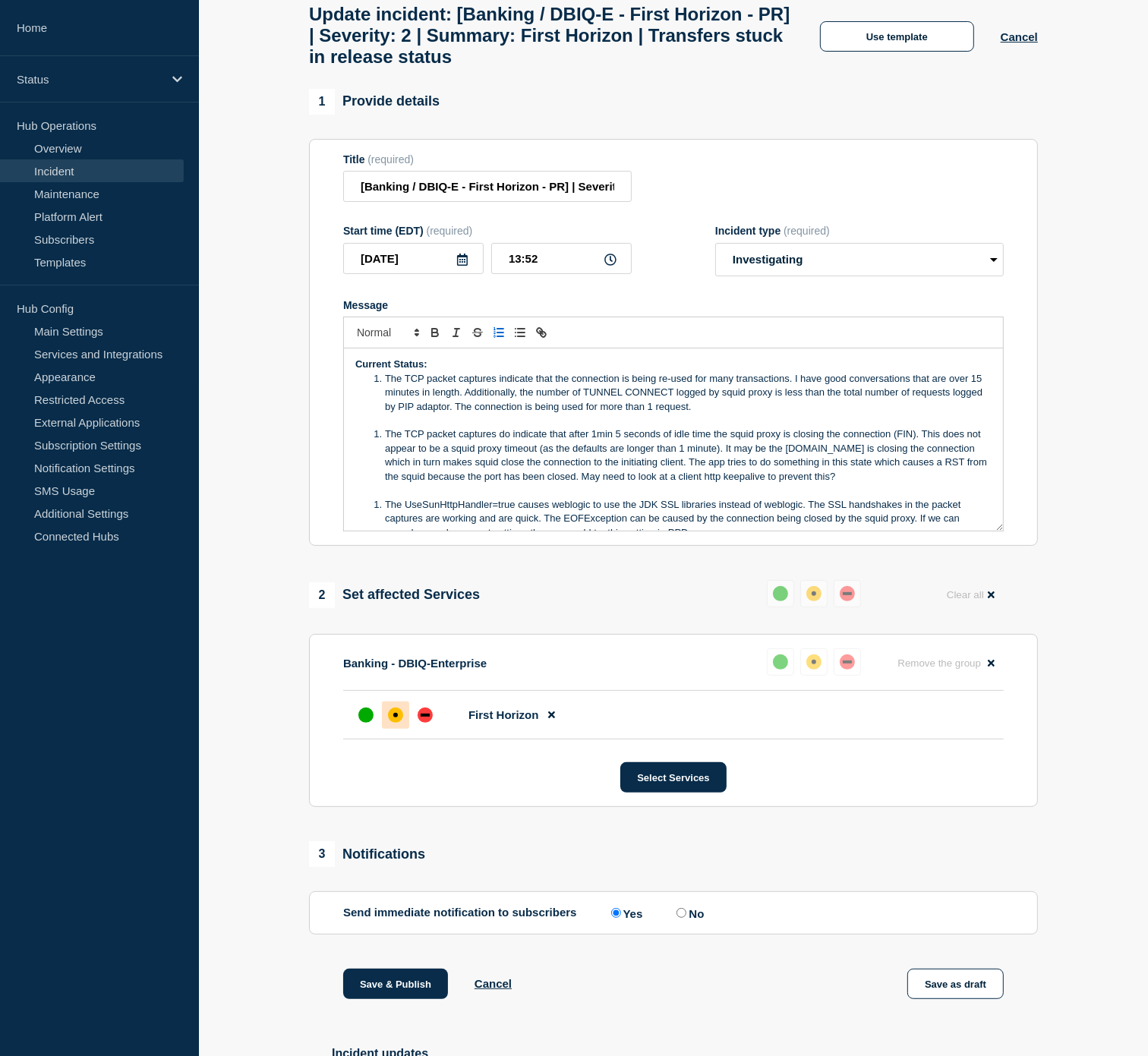
click at [734, 413] on li "The TCP packet captures indicate that the connection is being re-used for many …" at bounding box center [682, 392] width 622 height 42
drag, startPoint x: 792, startPoint y: 390, endPoint x: 475, endPoint y: 404, distance: 317.3
click at [475, 404] on li "The TCP packet captures indicate that the connection is being re-used for many …" at bounding box center [682, 392] width 622 height 42
drag, startPoint x: 934, startPoint y: 486, endPoint x: 742, endPoint y: 464, distance: 193.3
click at [742, 464] on li "The TCP packet captures do indicate that after 1min 5 seconds of idle time the …" at bounding box center [682, 455] width 622 height 56
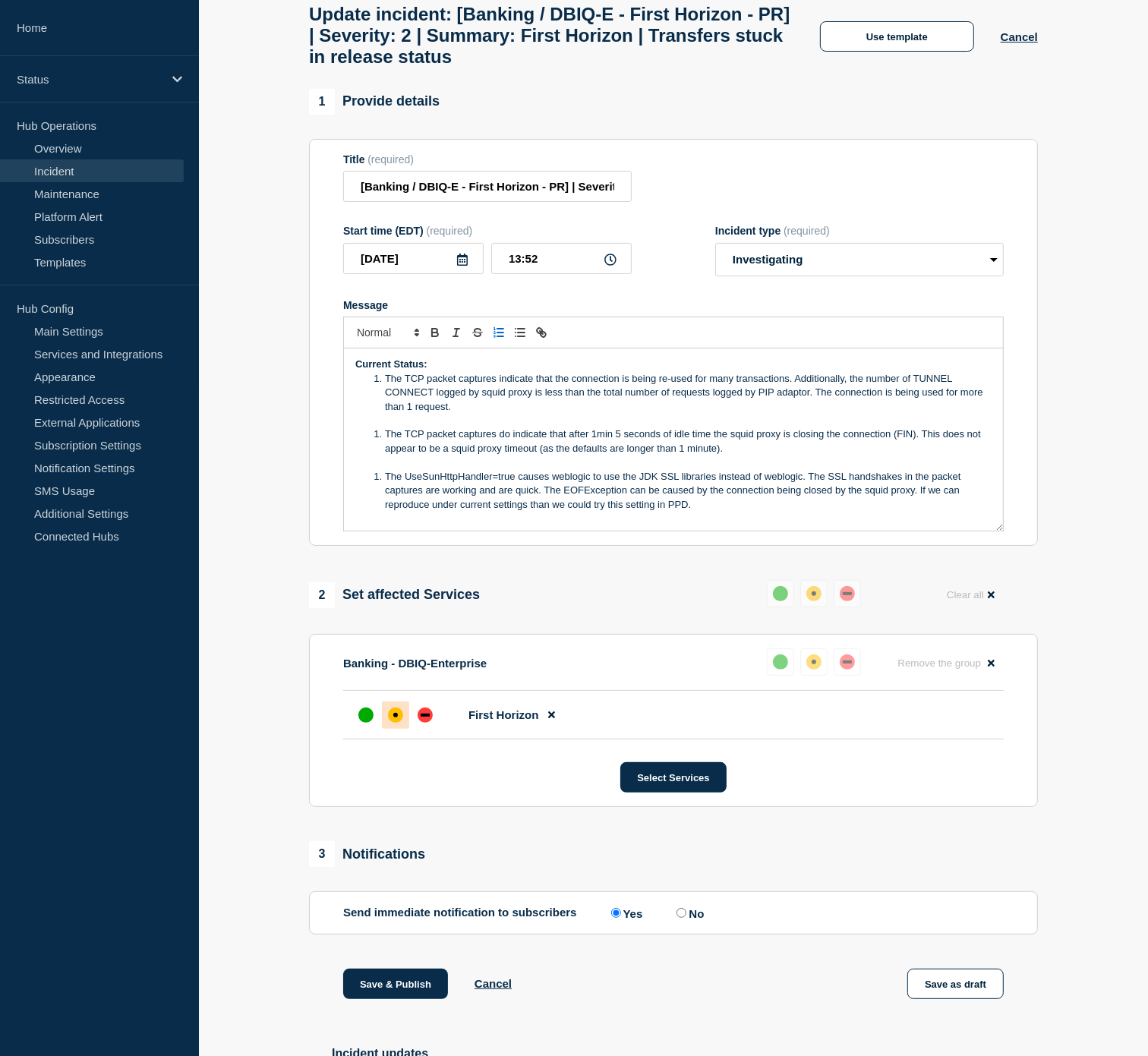
click at [384, 394] on li "The TCP packet captures indicate that the connection is being re-used for many …" at bounding box center [682, 392] width 622 height 42
click at [520, 339] on icon "Toggle bulleted list" at bounding box center [520, 332] width 14 height 14
click at [384, 450] on li "The TCP packet captures do indicate that after 1min 5 seconds of idle time the …" at bounding box center [682, 441] width 622 height 28
click at [513, 339] on icon "Toggle bulleted list" at bounding box center [520, 332] width 14 height 14
click at [385, 483] on span "Message" at bounding box center [385, 476] width 0 height 14
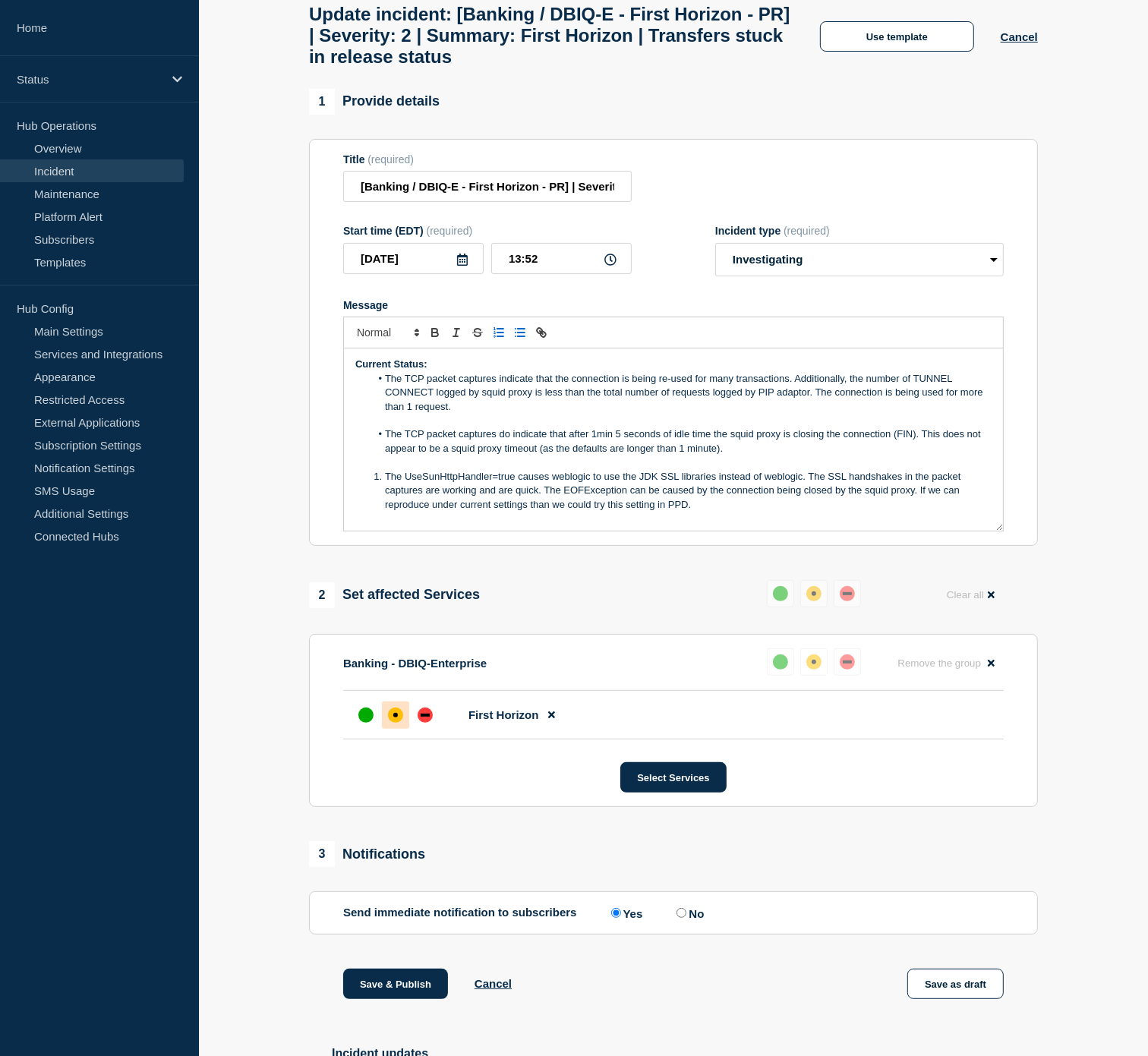
click at [516, 339] on icon "Toggle bulleted list" at bounding box center [520, 332] width 14 height 14
click at [534, 413] on li "The TCP packet captures indicate that the connection is being re-used for many …" at bounding box center [682, 392] width 622 height 42
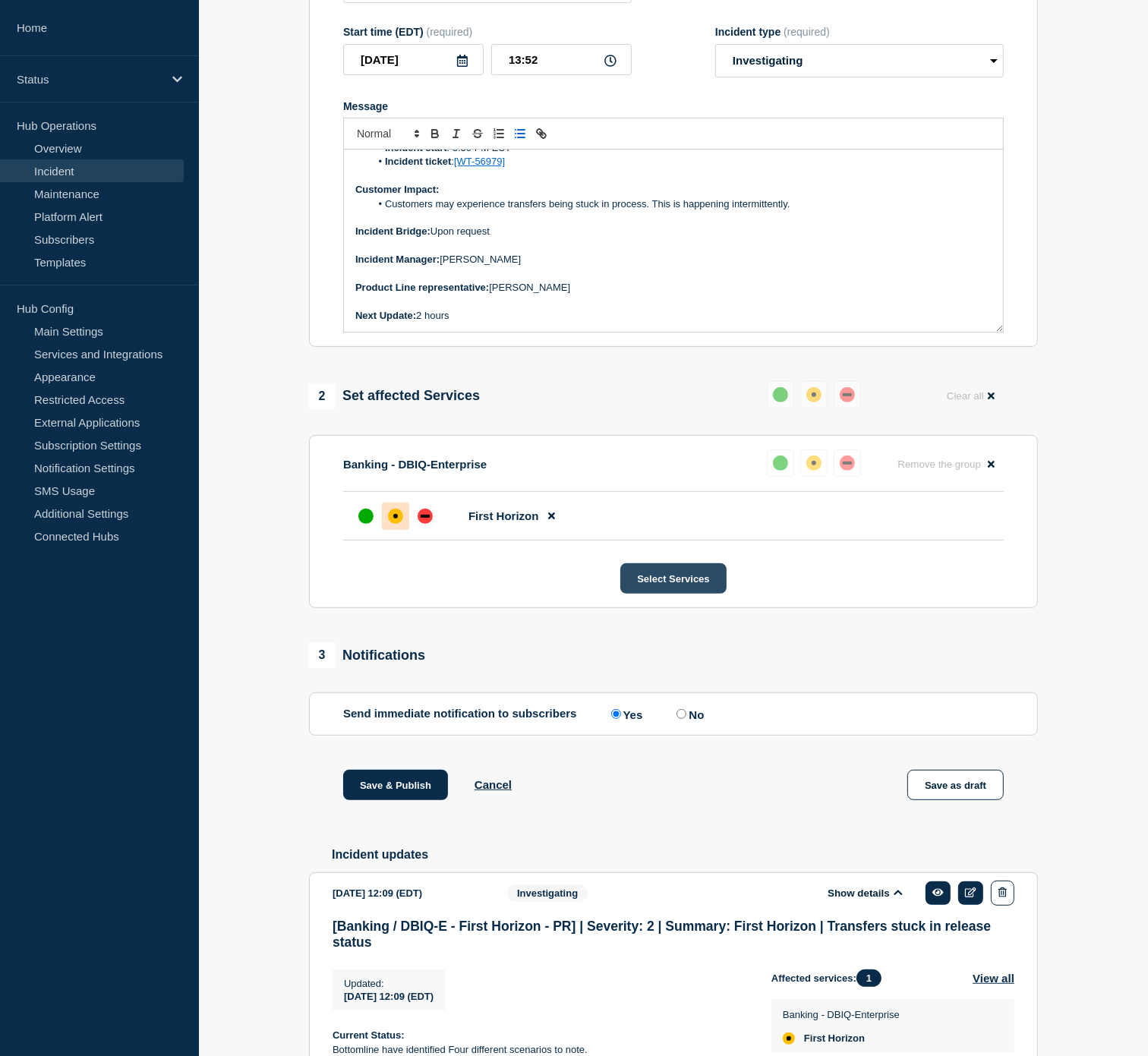
scroll to position [337, 0]
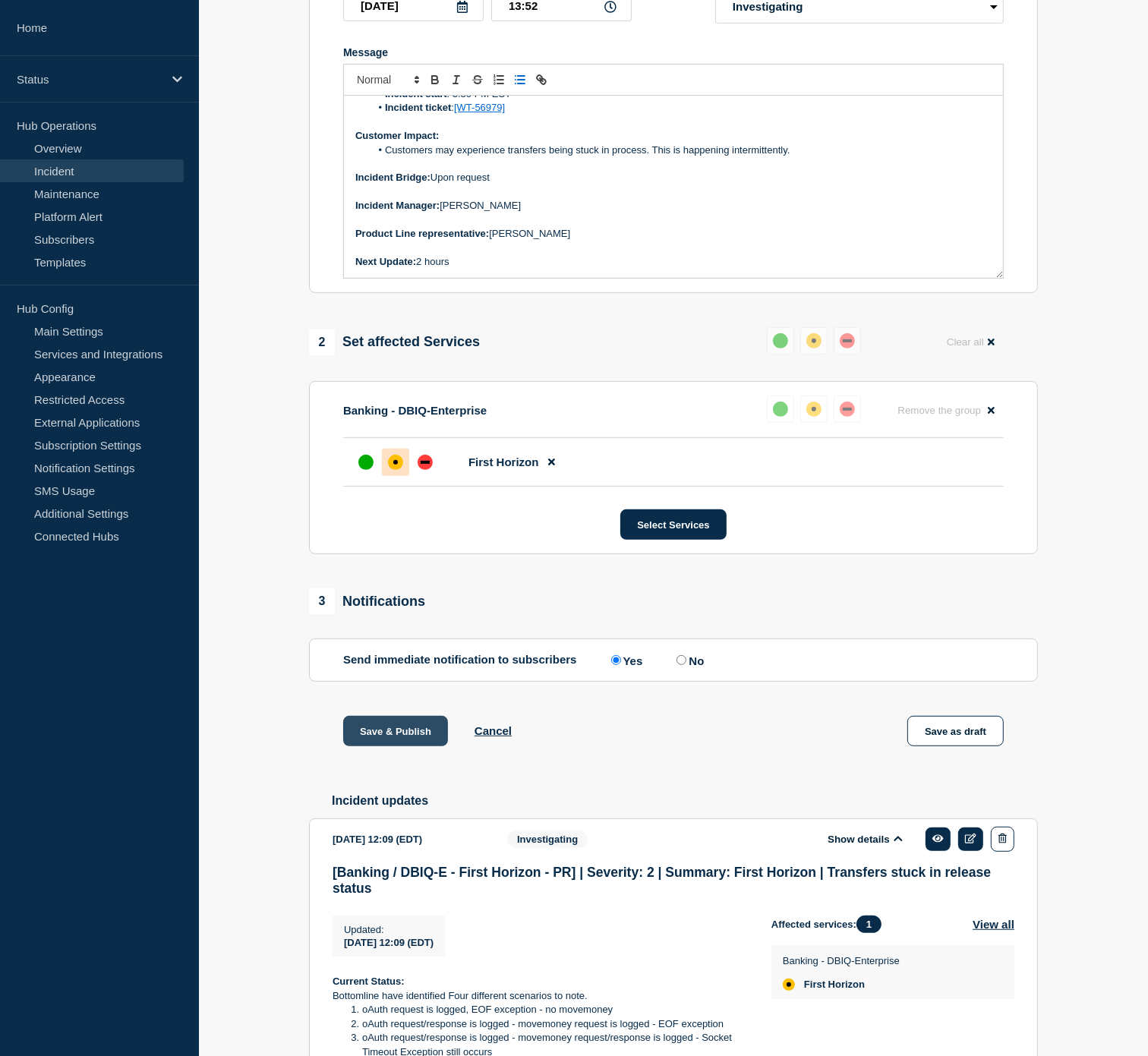
click at [357, 746] on button "Save & Publish" at bounding box center [396, 731] width 105 height 30
